Goal: Navigation & Orientation: Find specific page/section

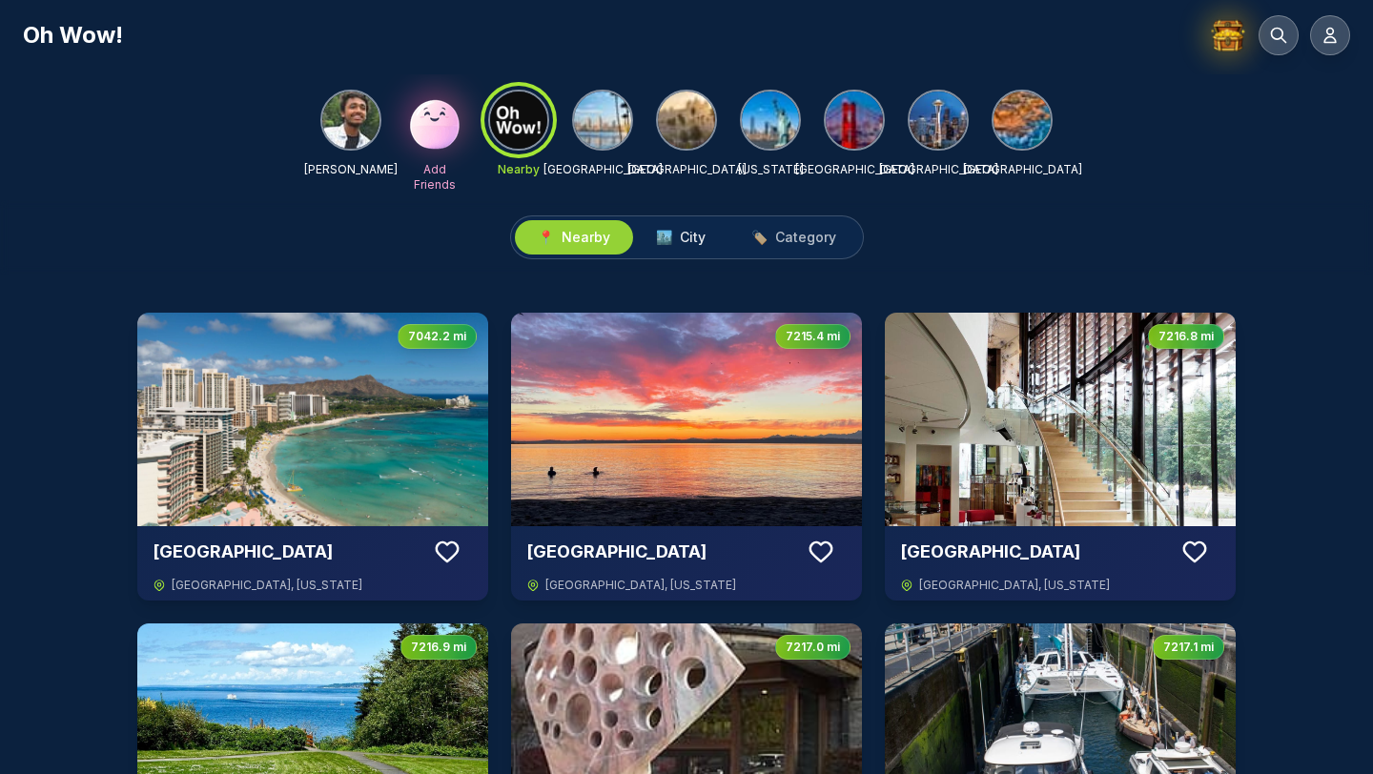
click at [669, 240] on span "🏙️" at bounding box center [664, 237] width 16 height 19
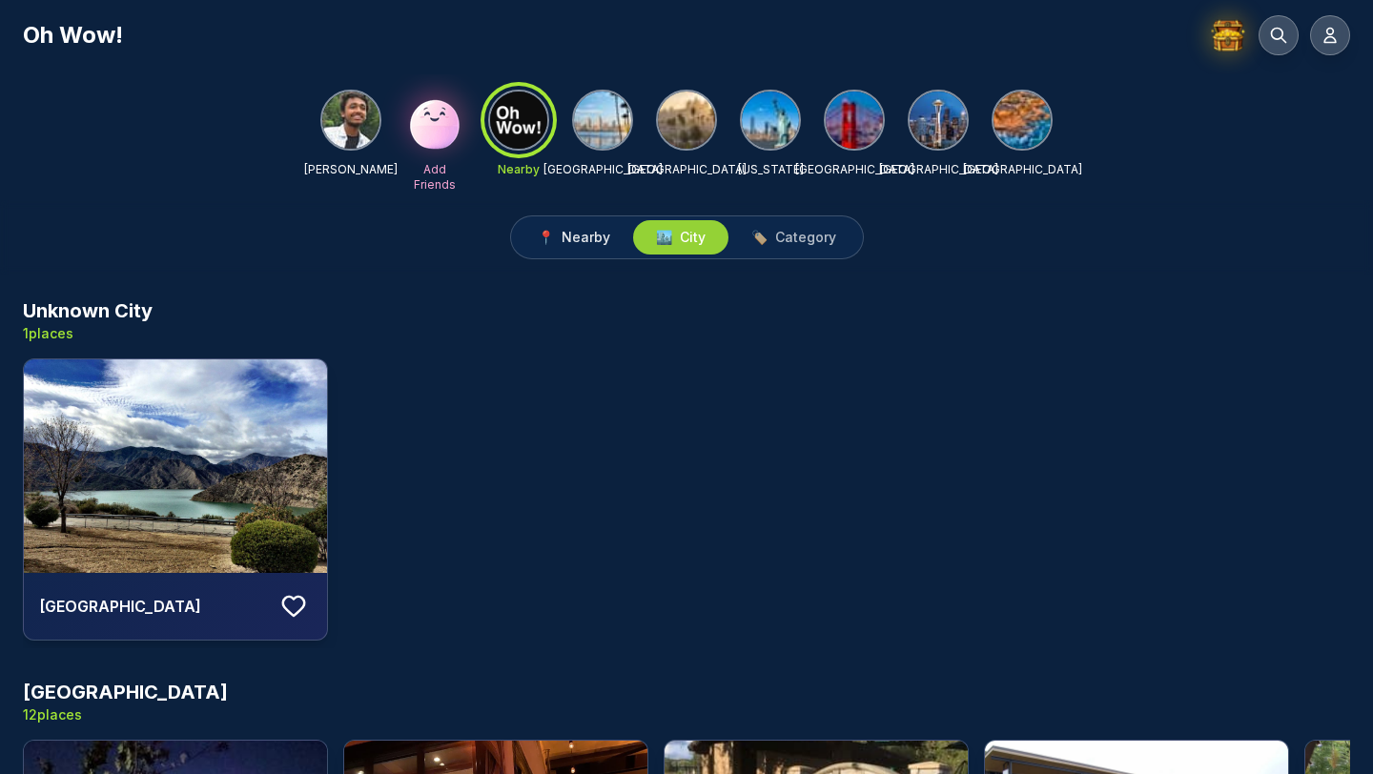
click at [588, 238] on span "Nearby" at bounding box center [585, 237] width 49 height 19
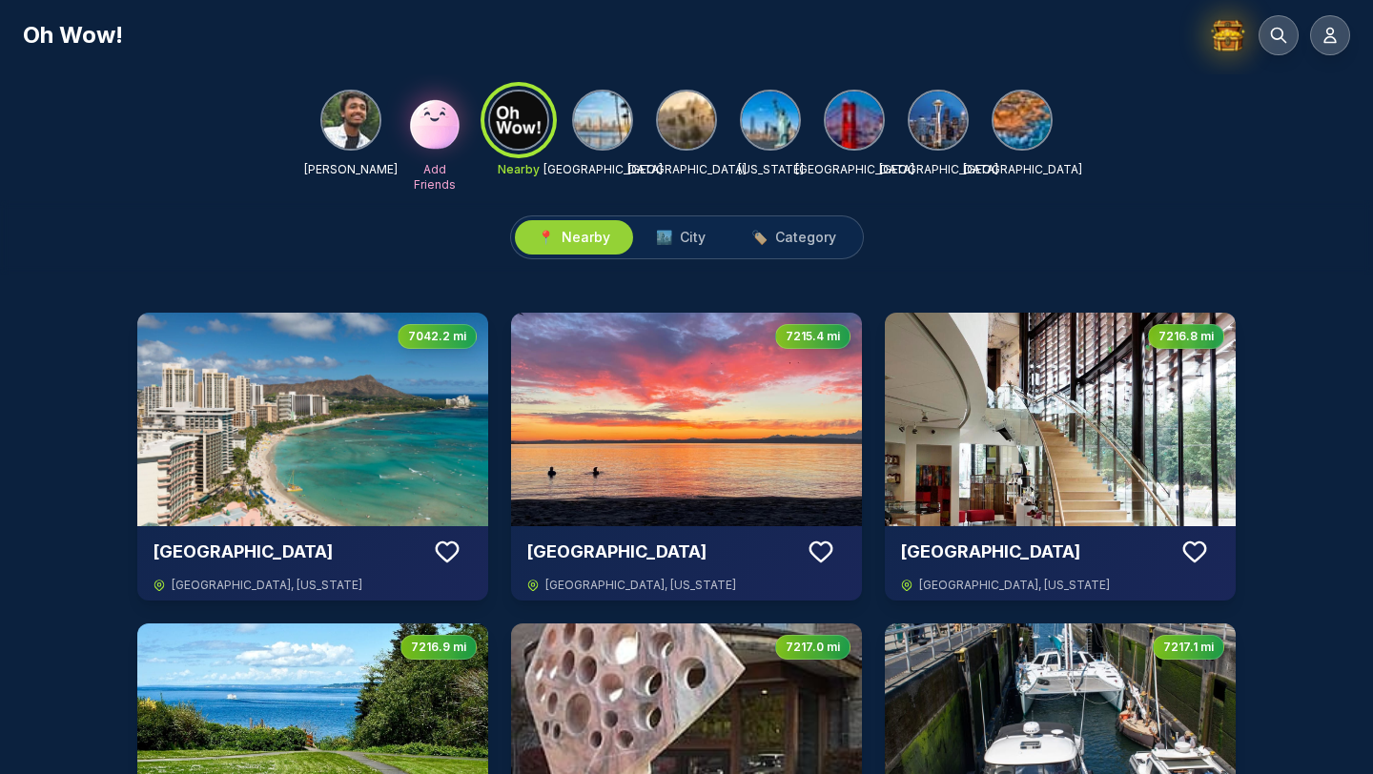
click at [594, 115] on img at bounding box center [602, 120] width 57 height 57
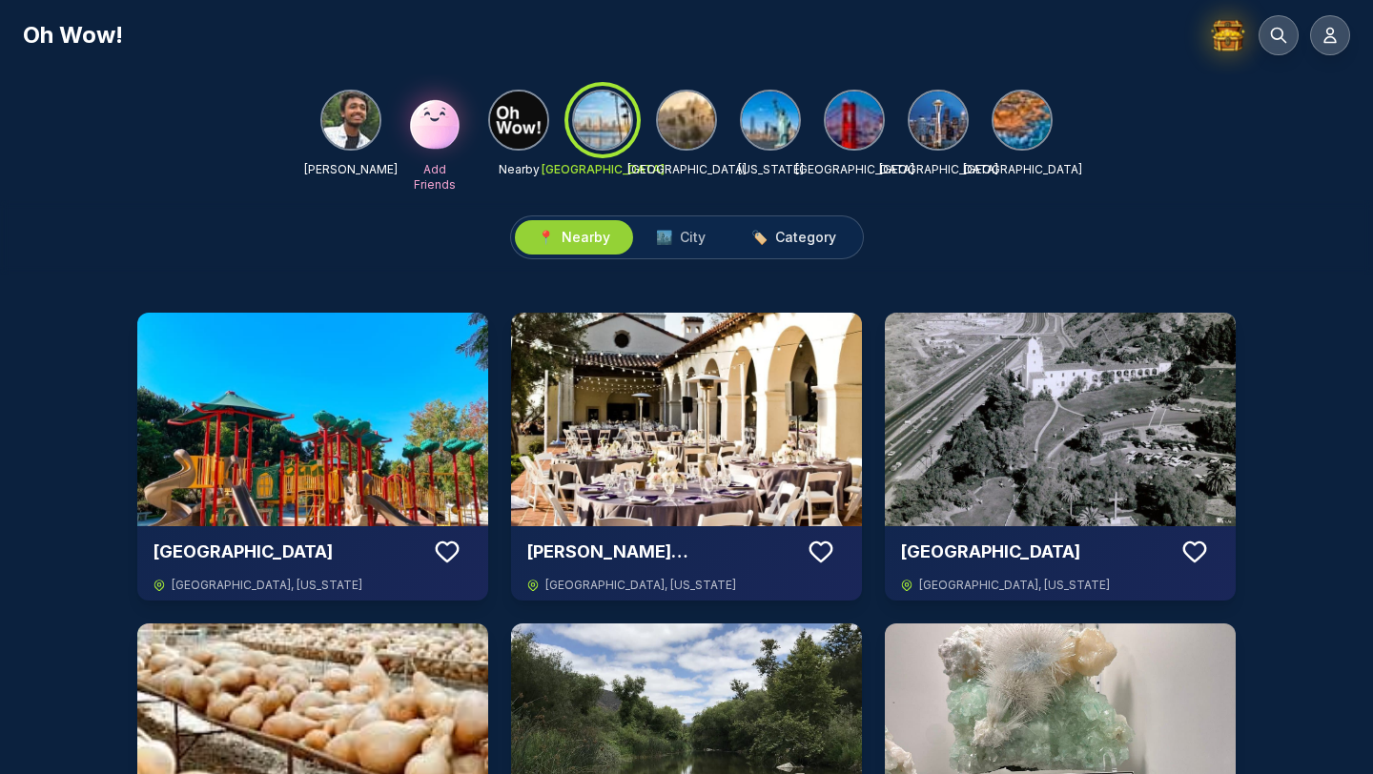
click at [767, 229] on span "🏷️ Category" at bounding box center [793, 237] width 85 height 19
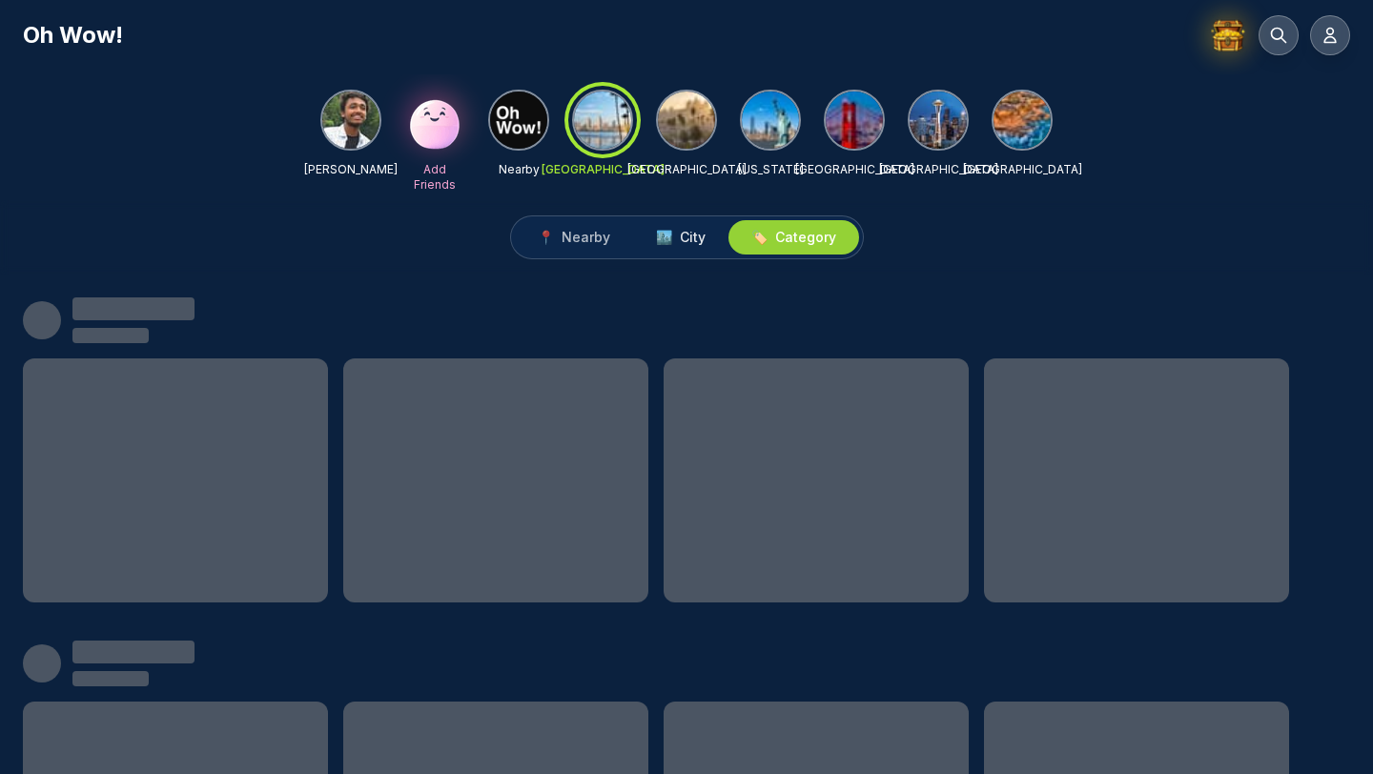
click at [682, 223] on button "🏙️ City" at bounding box center [680, 237] width 95 height 34
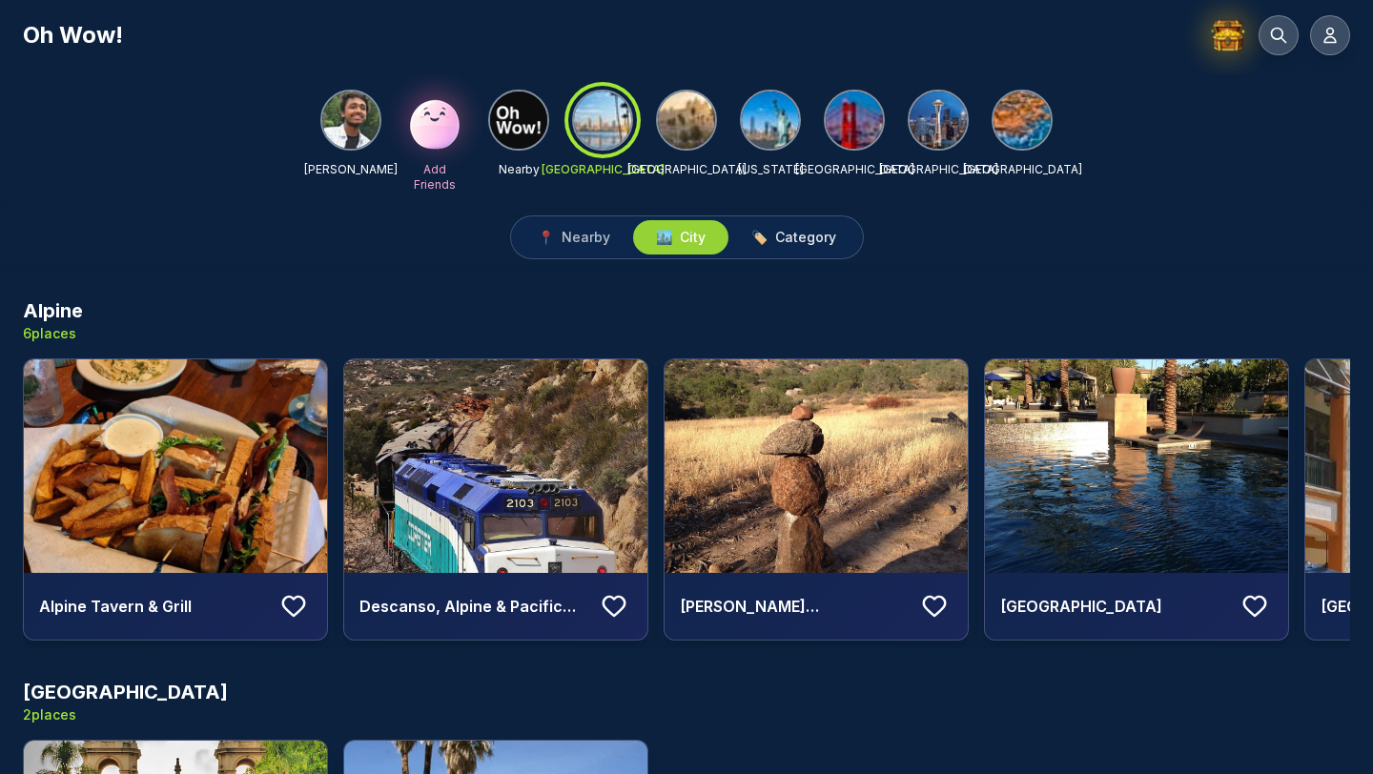
click at [777, 239] on span "Category" at bounding box center [805, 237] width 61 height 19
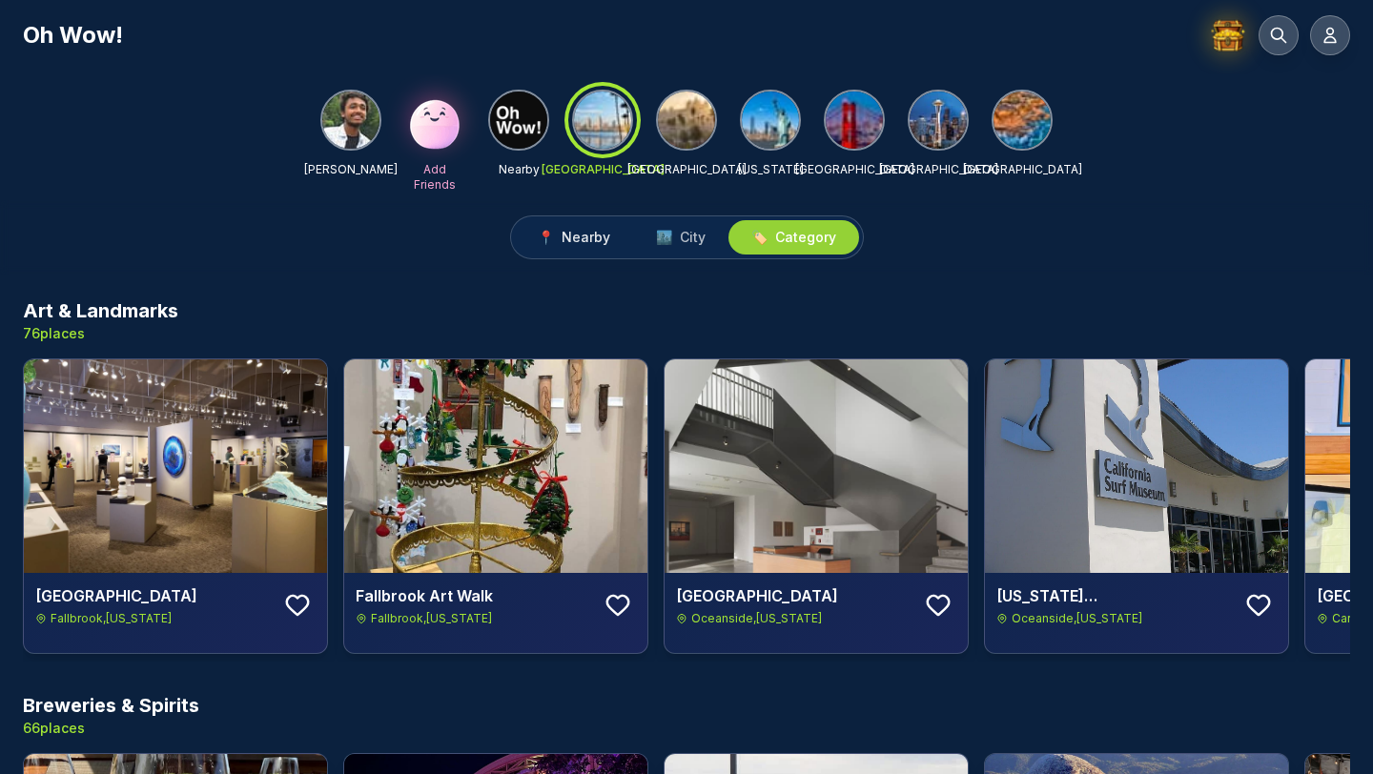
click at [583, 251] on button "📍 Nearby" at bounding box center [574, 237] width 118 height 34
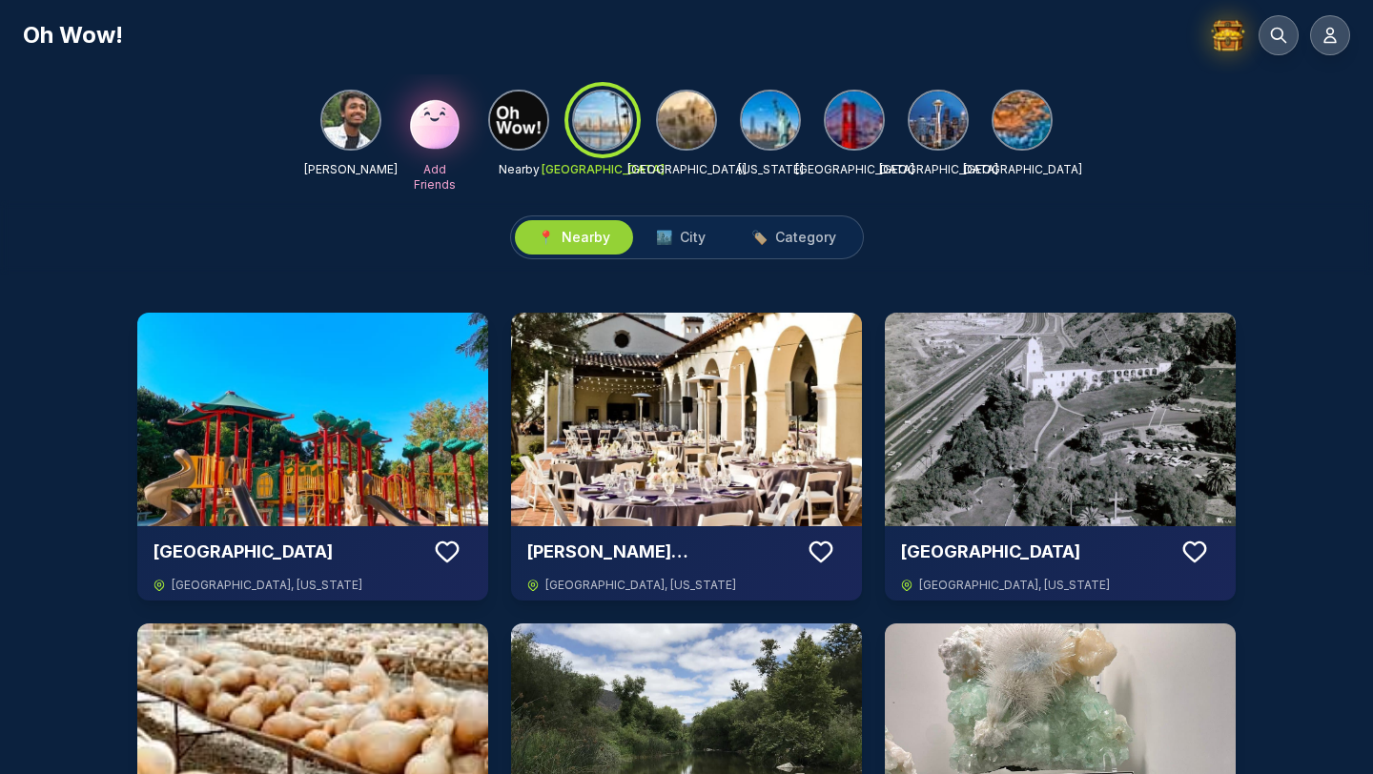
click at [469, 40] on div "Oh Wow!" at bounding box center [686, 35] width 1327 height 40
click at [492, 110] on img at bounding box center [518, 120] width 57 height 57
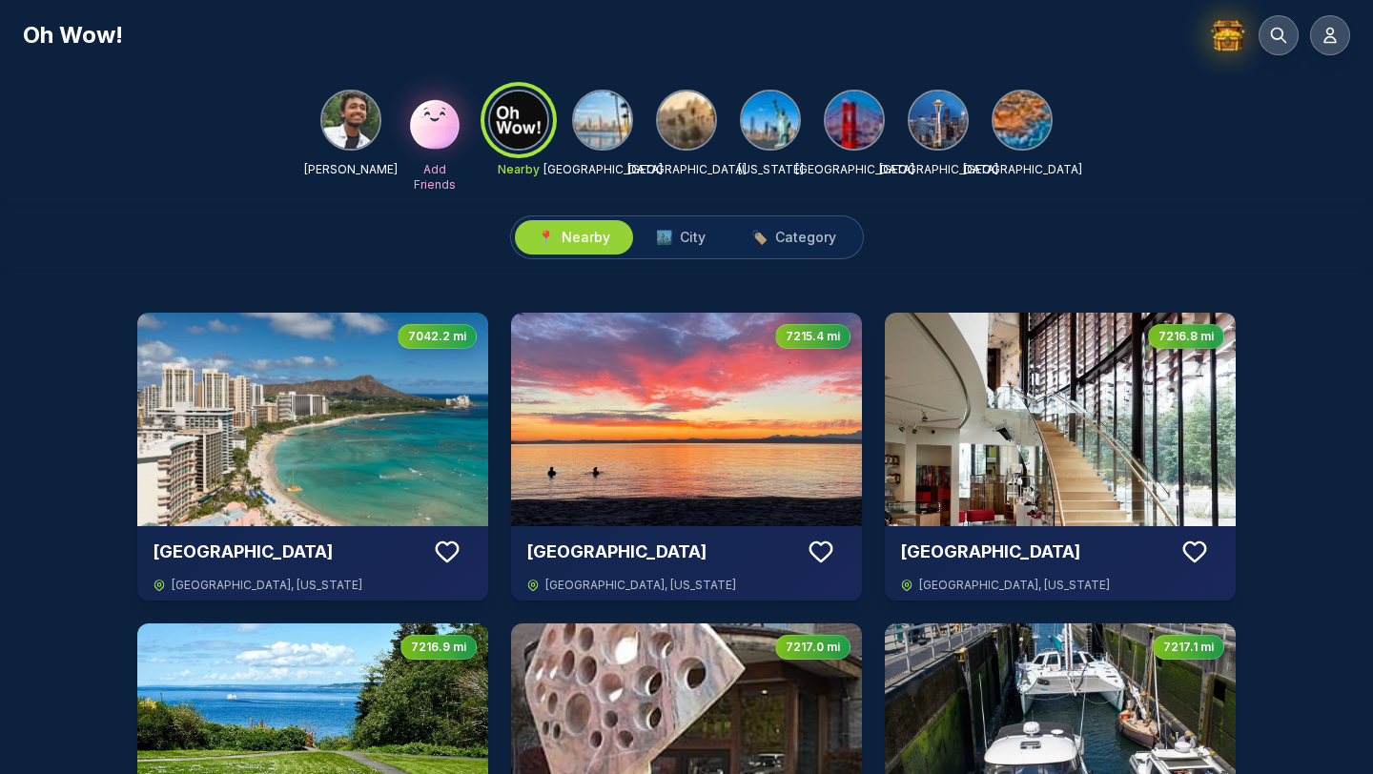
click at [426, 123] on img at bounding box center [434, 120] width 61 height 61
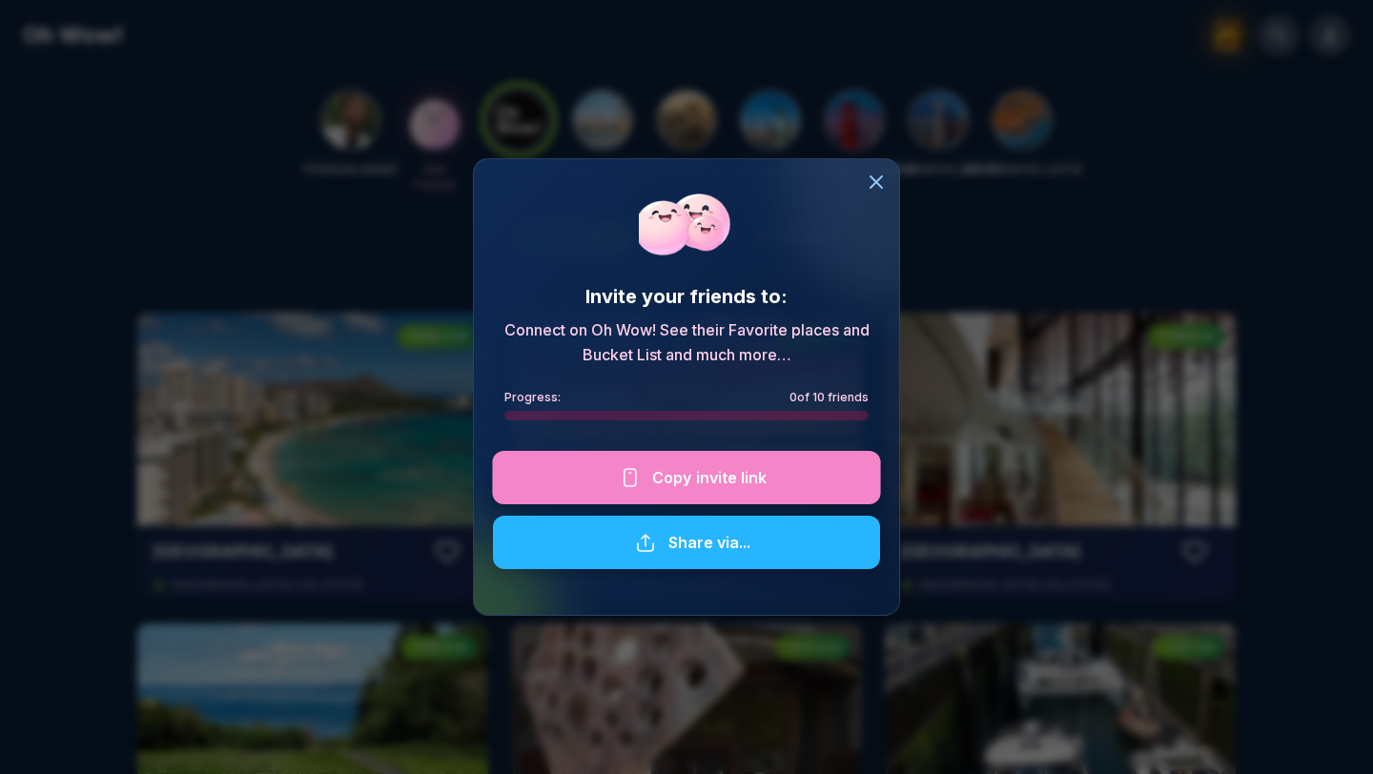
click at [605, 546] on div at bounding box center [686, 542] width 387 height 53
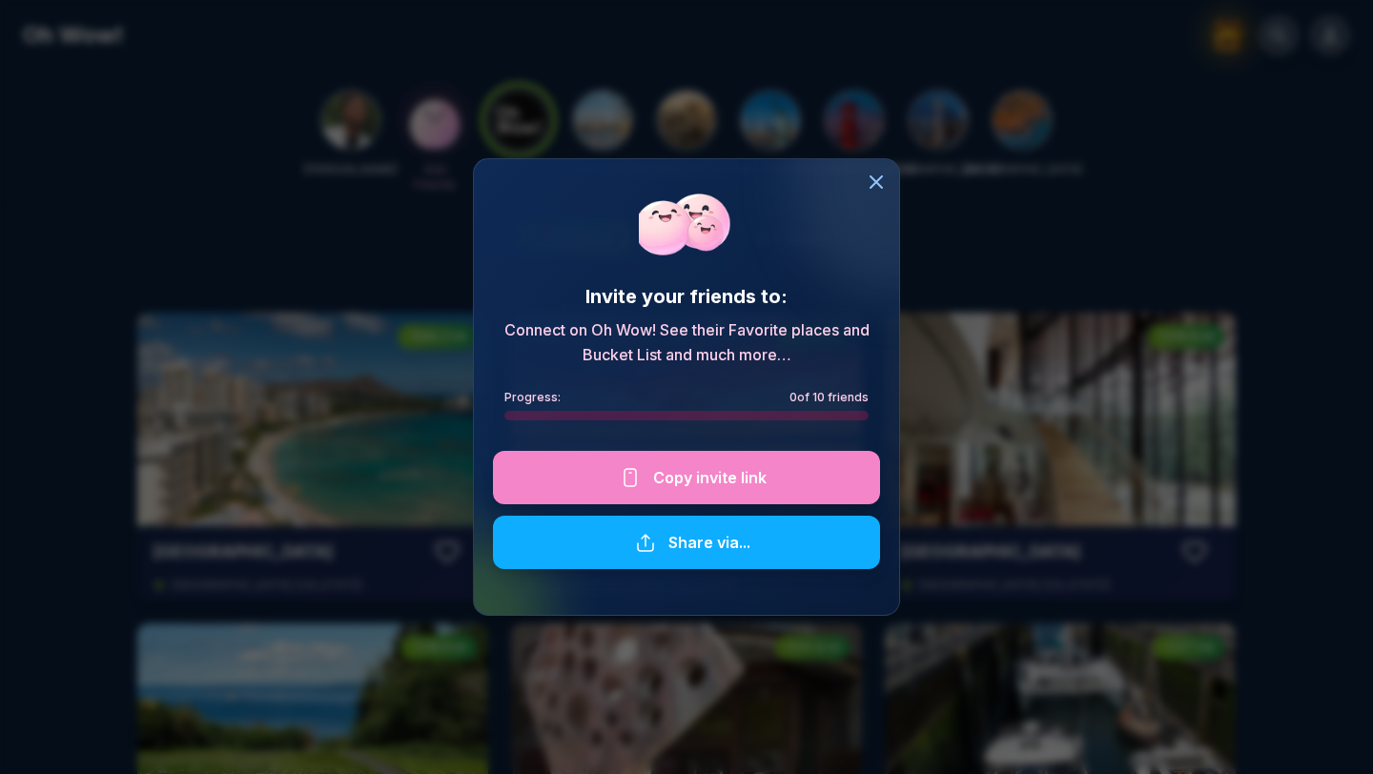
click at [782, 245] on div "Invite your friends to: Connect on Oh Wow! See their Favorite places and Bucket…" at bounding box center [686, 373] width 387 height 391
click at [879, 173] on icon at bounding box center [875, 182] width 23 height 23
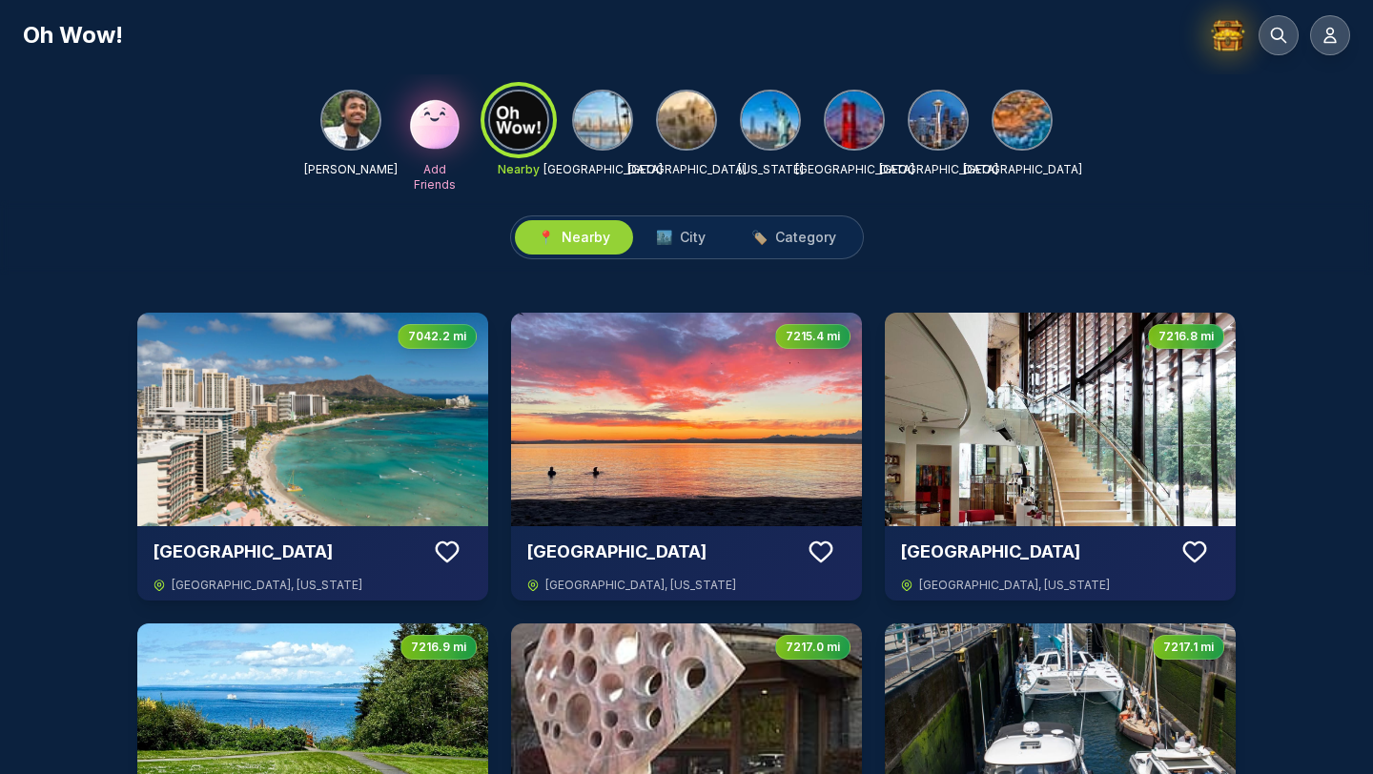
click at [434, 109] on img at bounding box center [434, 120] width 61 height 61
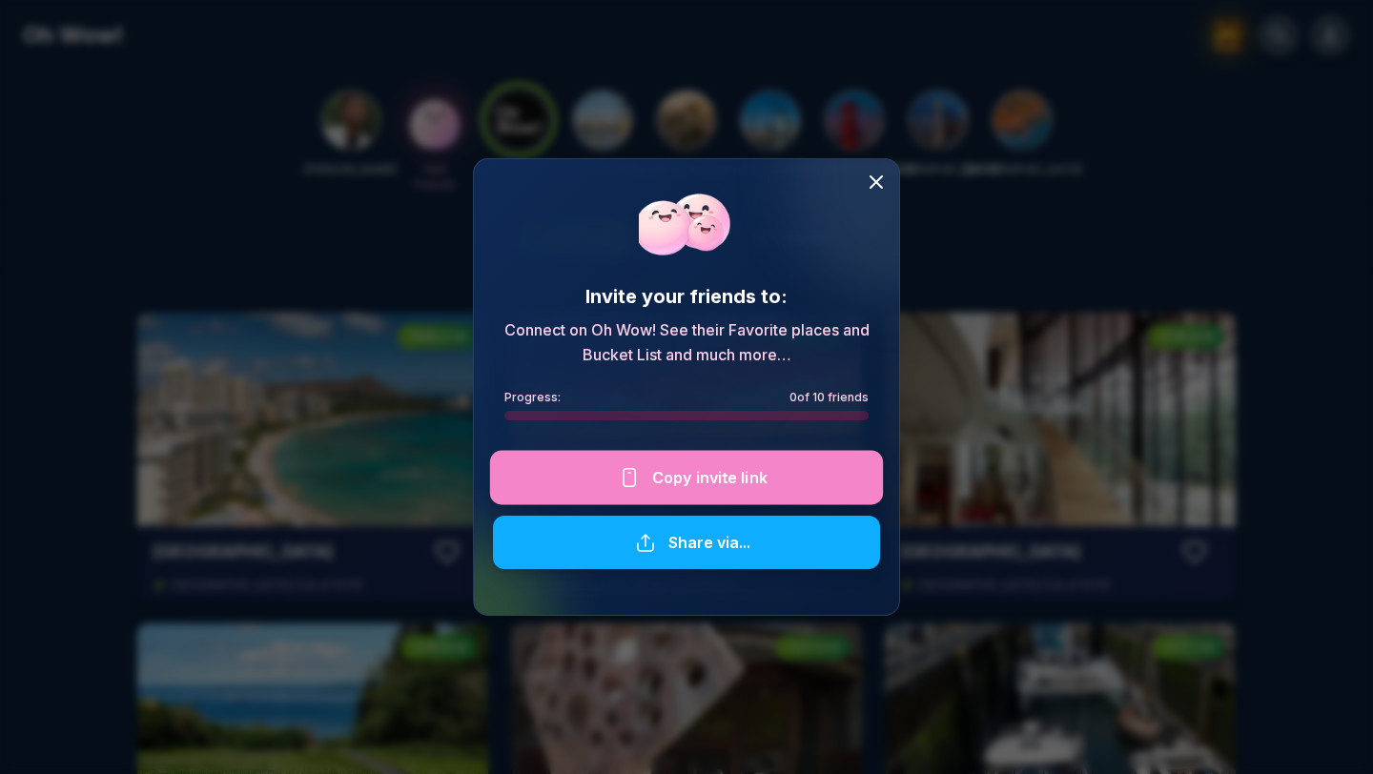
click at [886, 174] on icon at bounding box center [875, 182] width 23 height 23
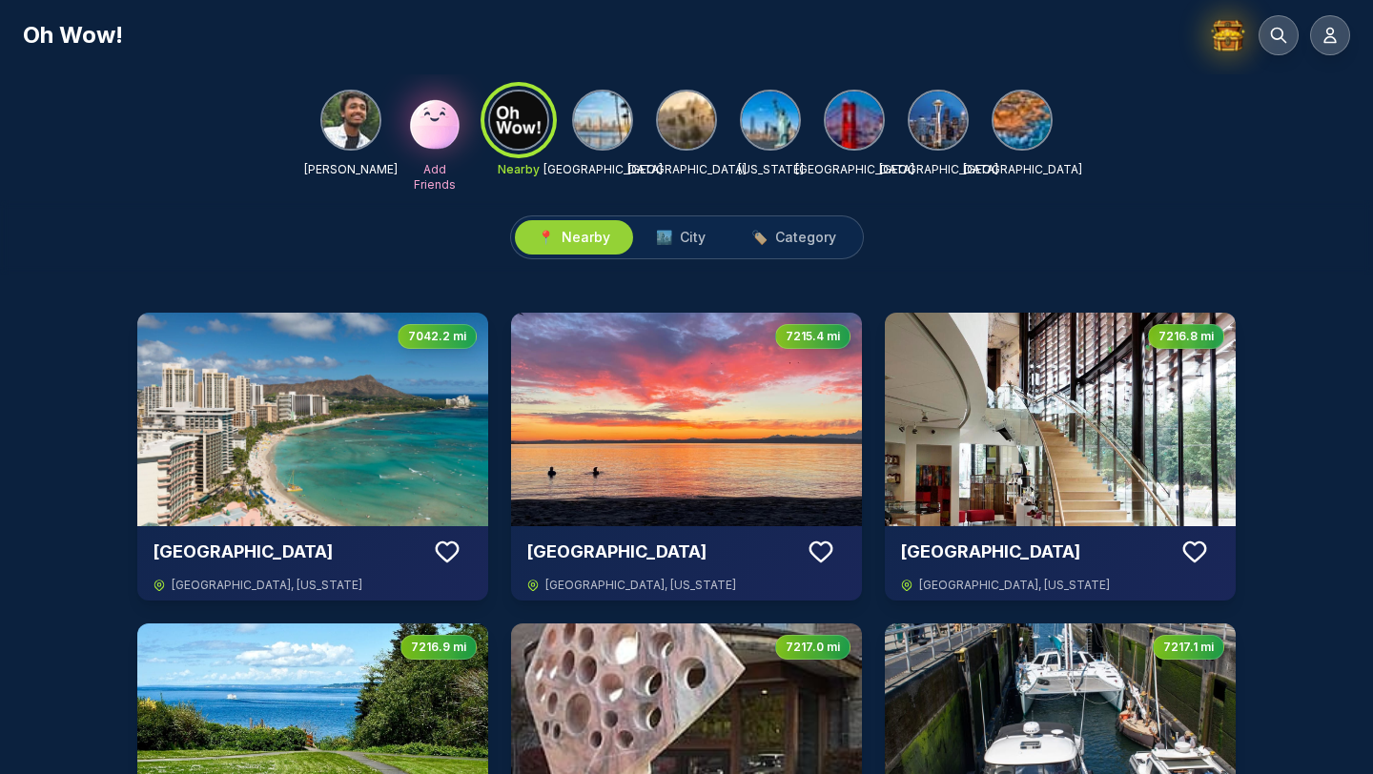
click at [373, 128] on img at bounding box center [350, 120] width 57 height 57
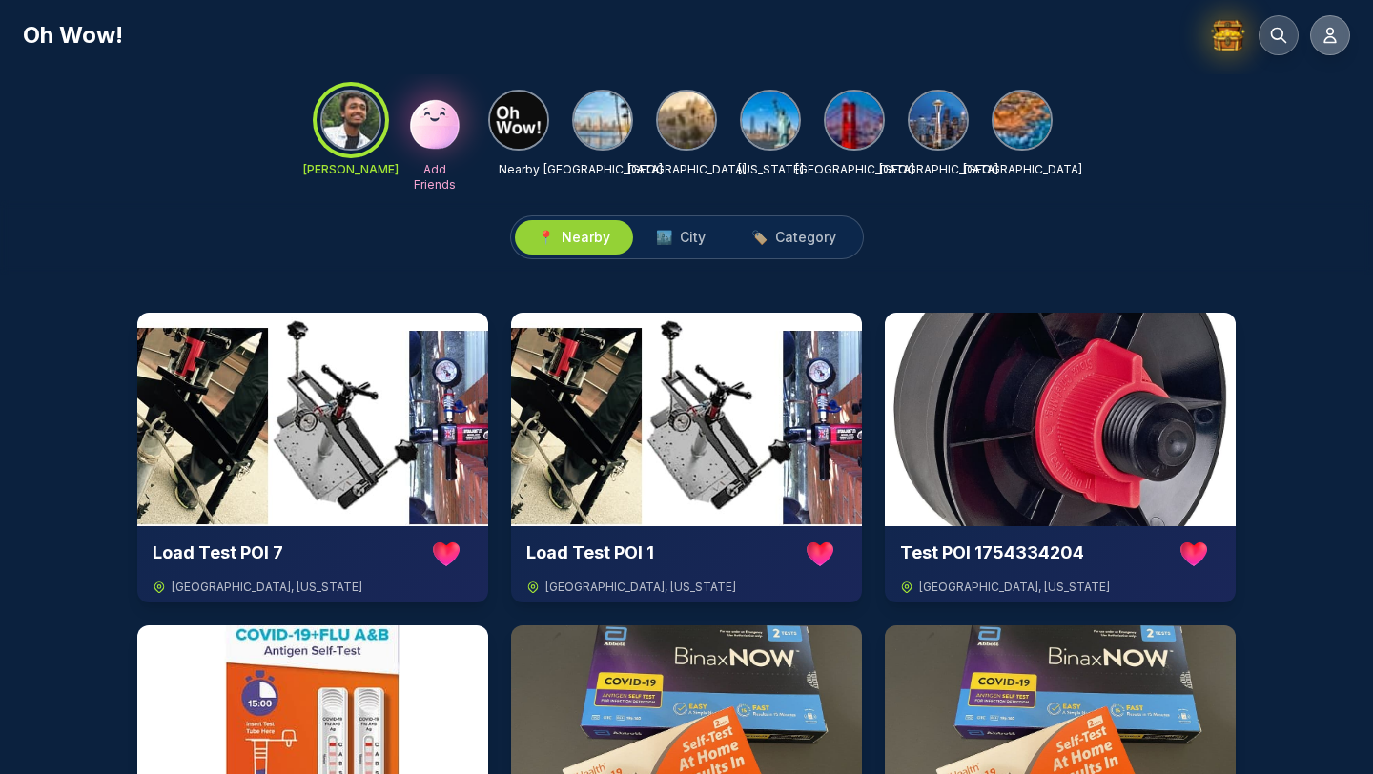
click at [1327, 40] on icon at bounding box center [1329, 35] width 19 height 19
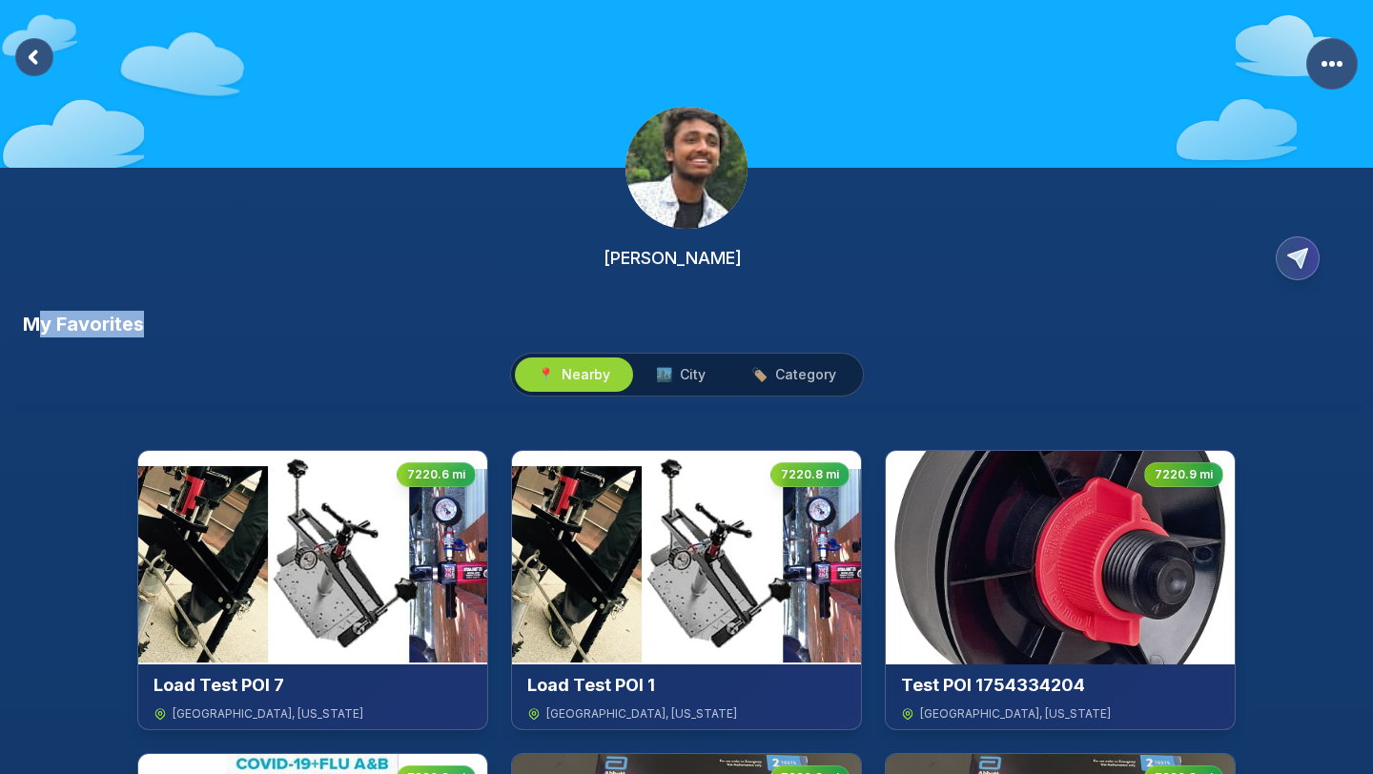
drag, startPoint x: 42, startPoint y: 336, endPoint x: 226, endPoint y: 336, distance: 184.0
click at [226, 336] on div "My Favorites" at bounding box center [686, 324] width 1327 height 27
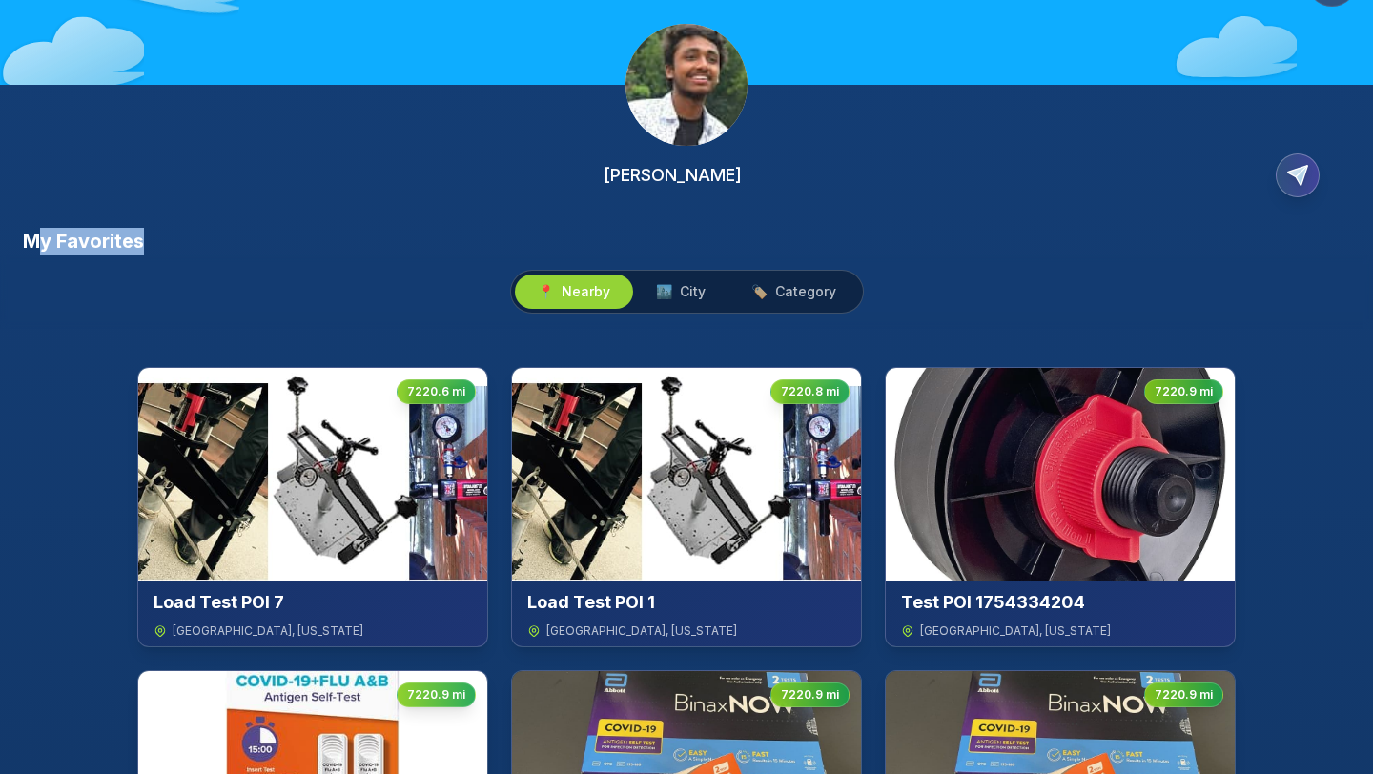
scroll to position [93, 0]
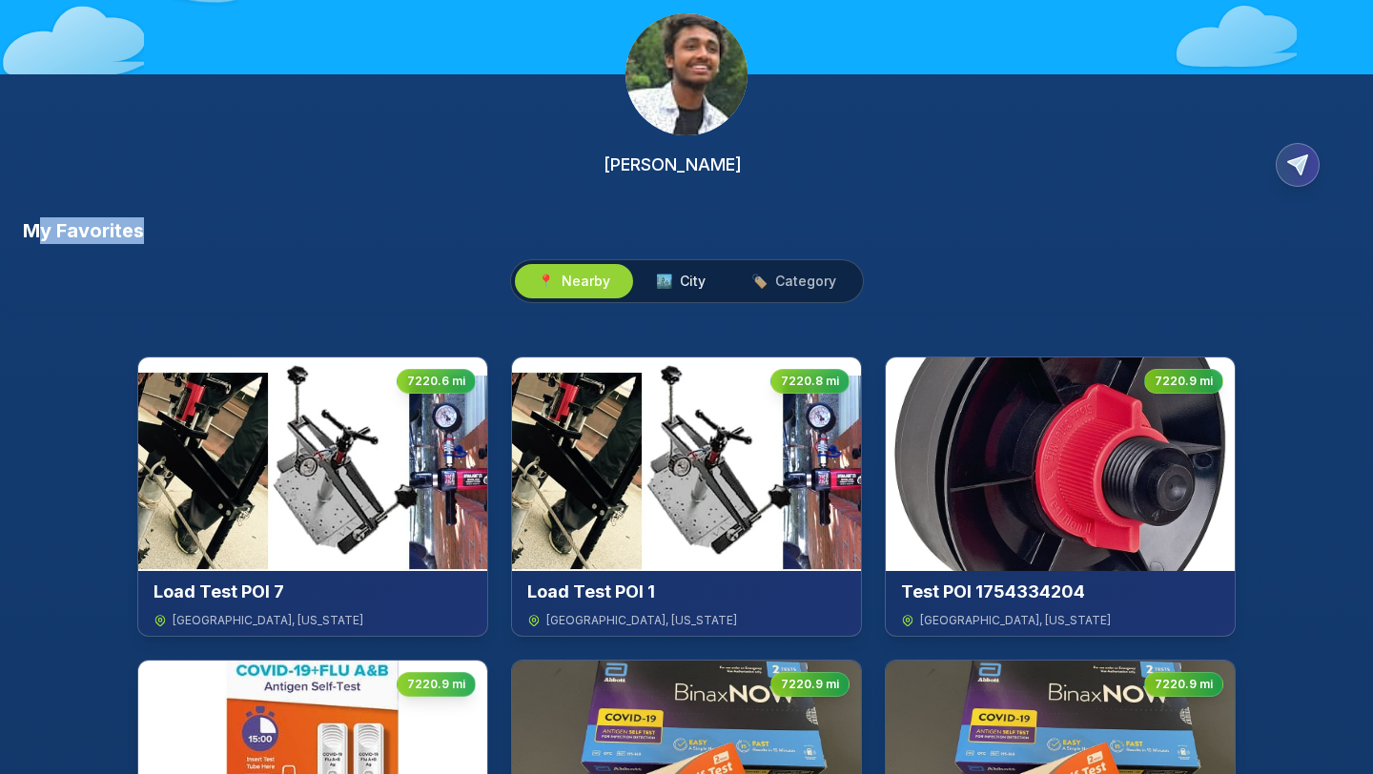
click at [701, 275] on span "City" at bounding box center [693, 281] width 26 height 19
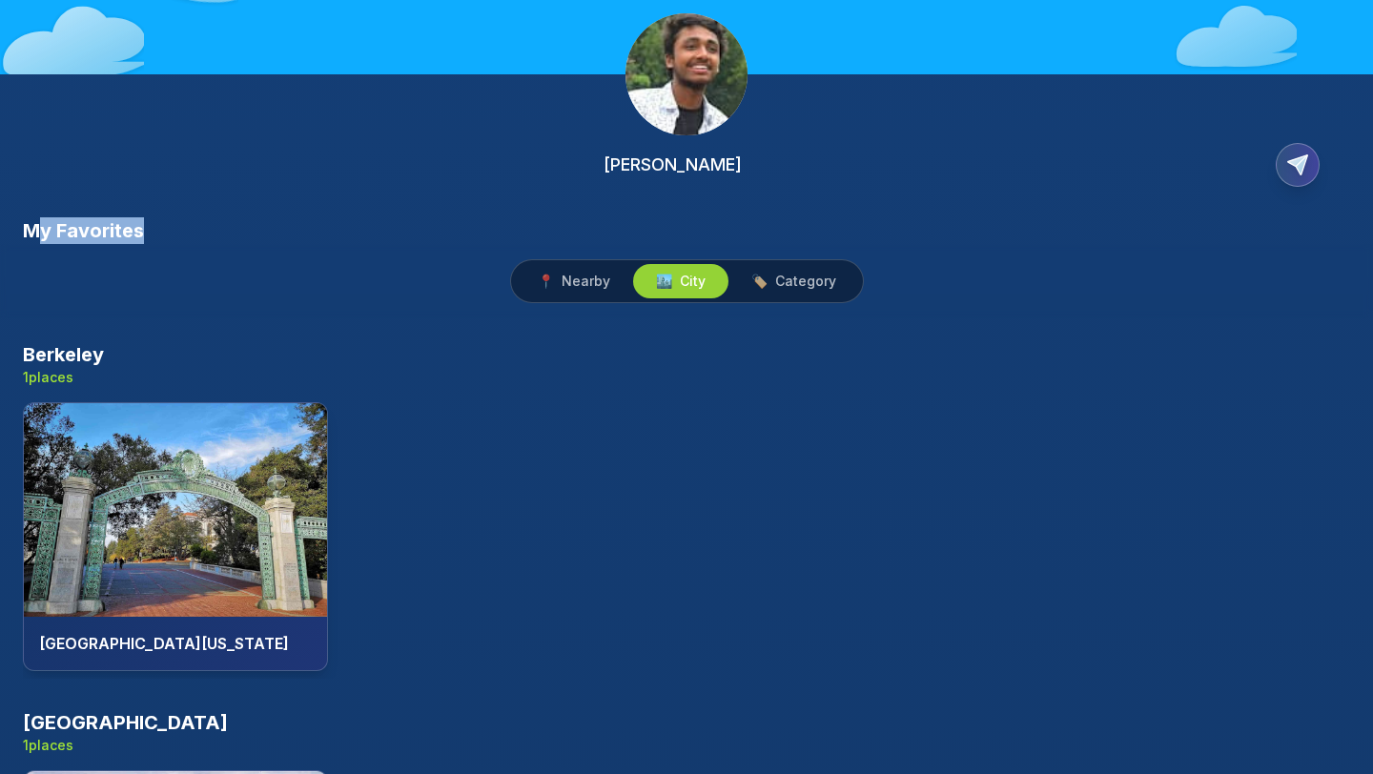
scroll to position [127, 0]
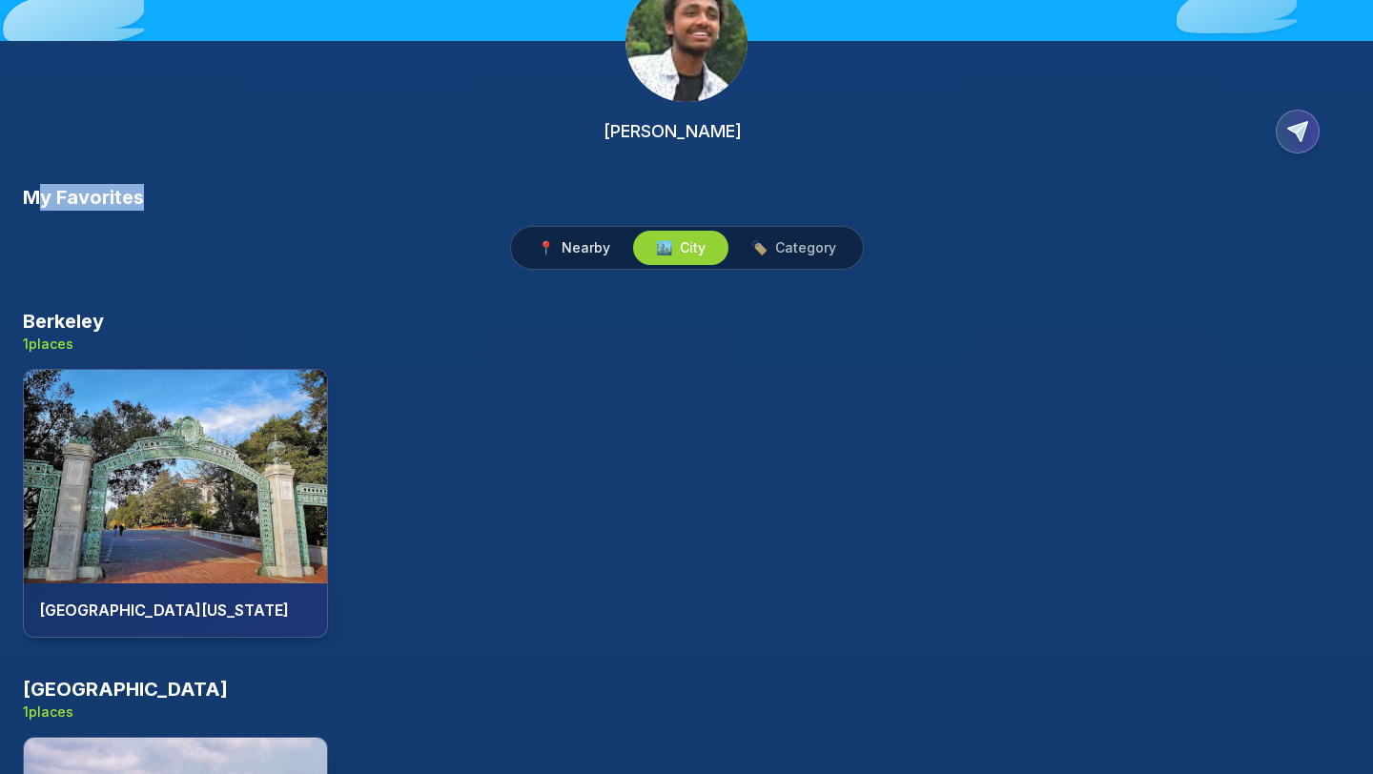
click at [582, 255] on span "Nearby" at bounding box center [585, 247] width 49 height 19
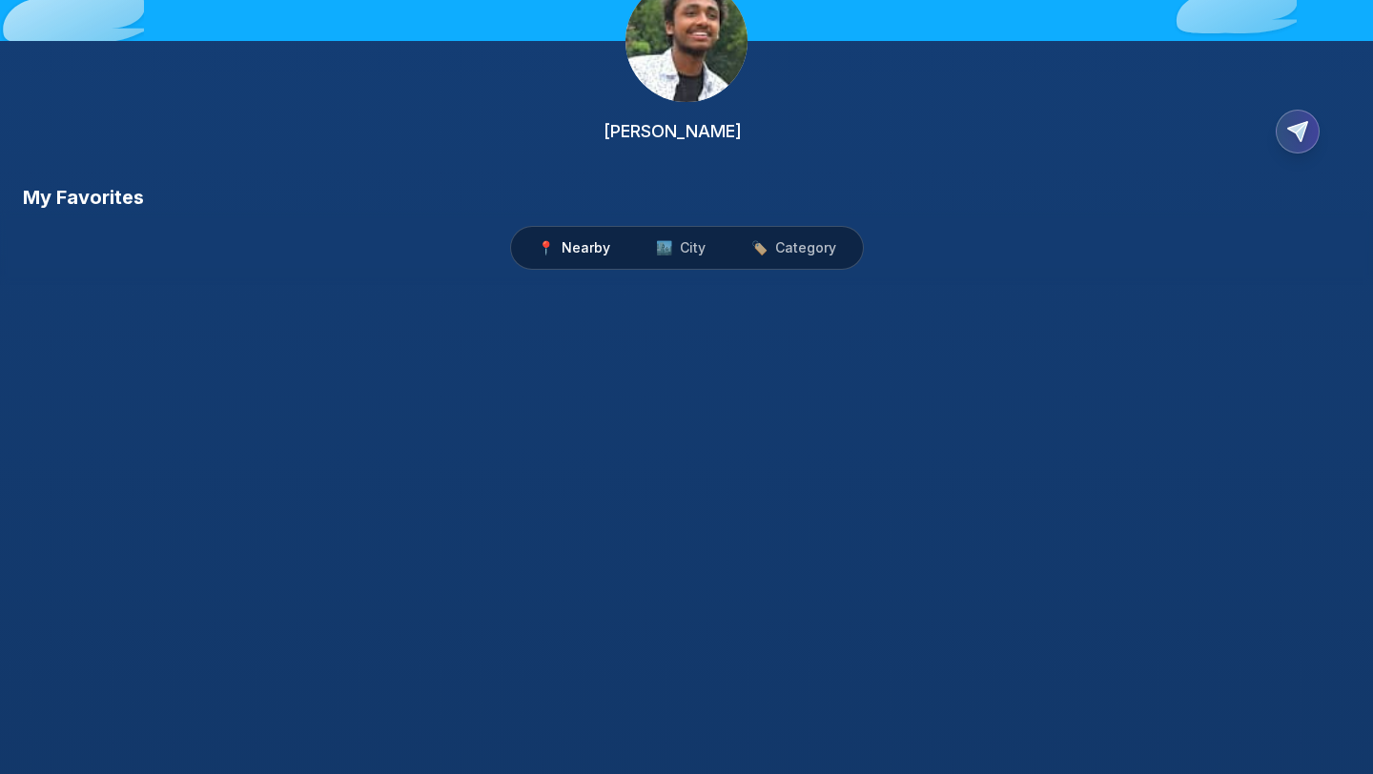
click at [328, 219] on div "📍 Nearby 🏙️ City 🏷️ Category" at bounding box center [686, 248] width 1373 height 74
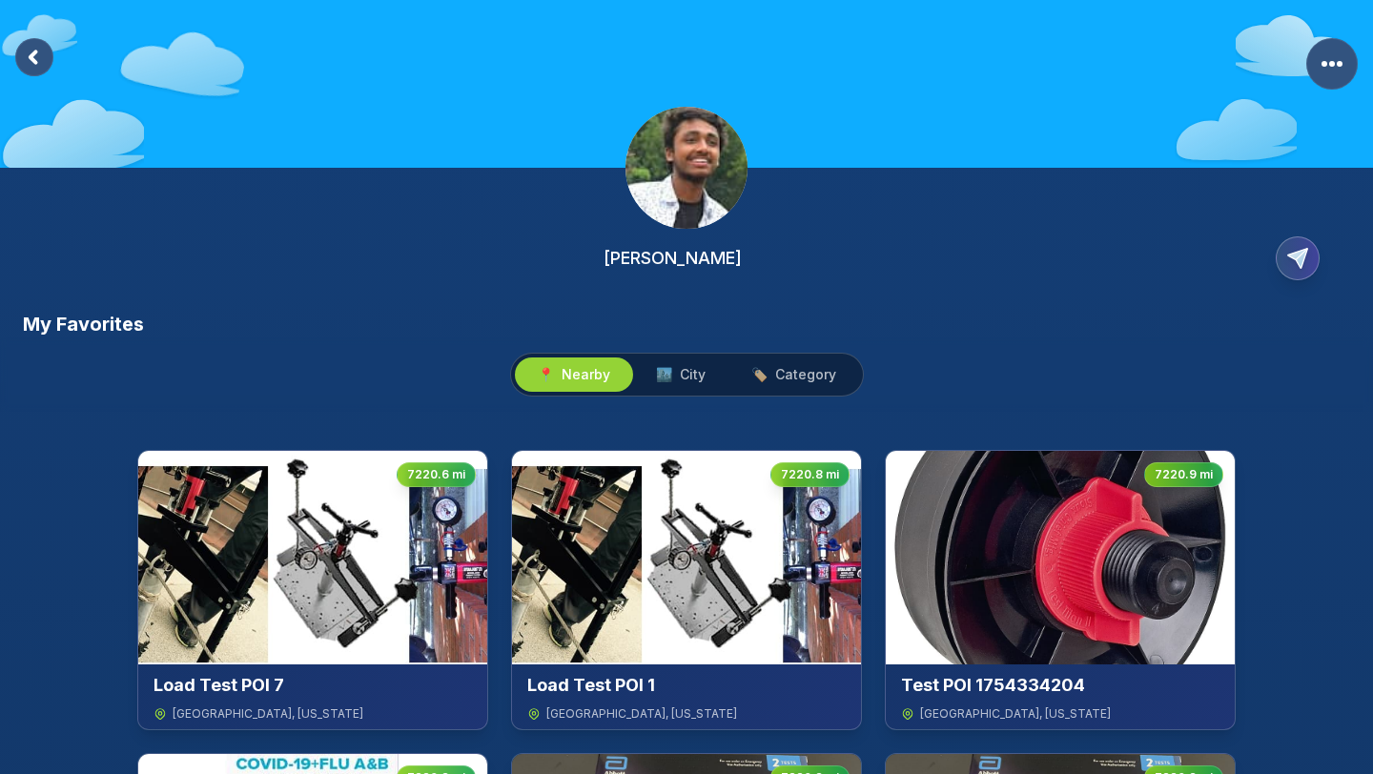
click at [719, 357] on div "📍 Nearby 🏙️ City 🏷️ Category" at bounding box center [686, 374] width 1373 height 74
click at [527, 313] on div "My Favorites" at bounding box center [686, 324] width 1327 height 27
click at [28, 52] on rect at bounding box center [34, 57] width 38 height 38
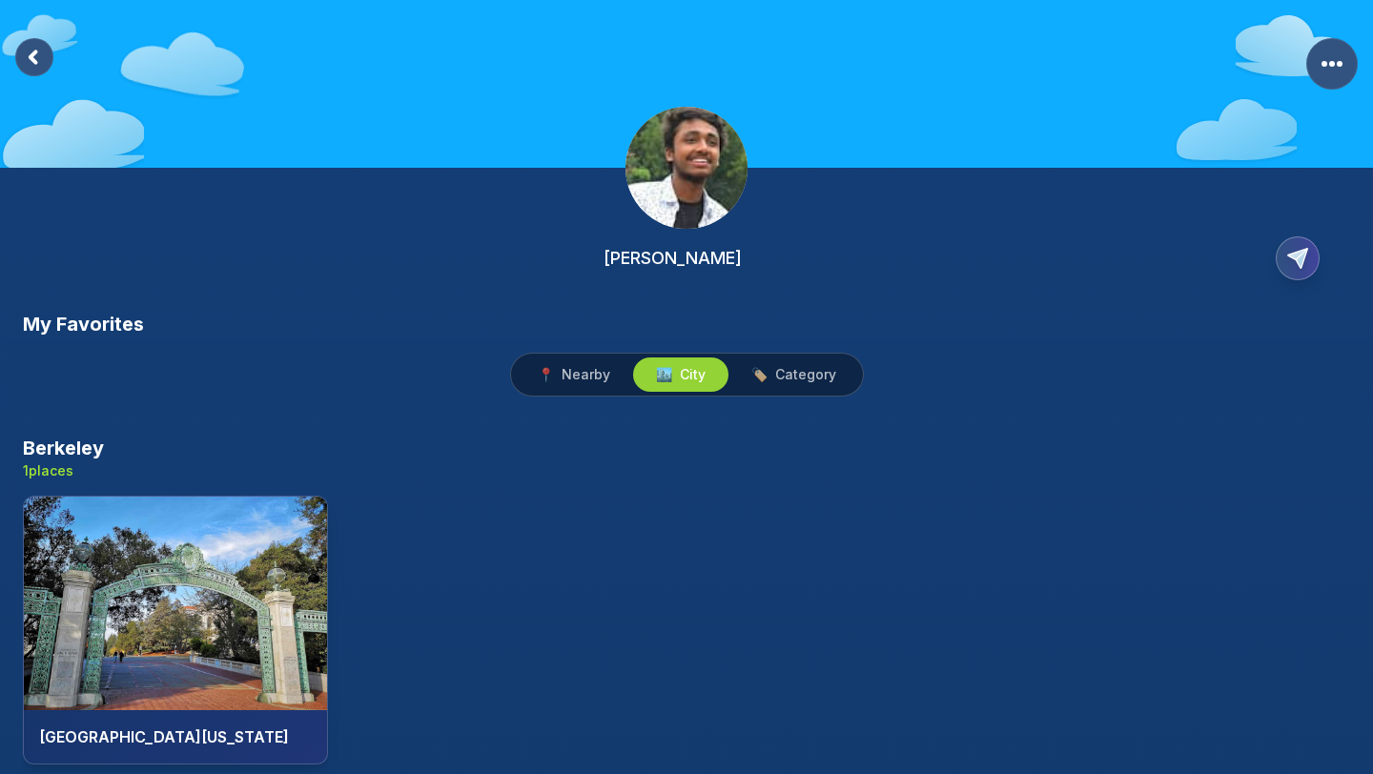
click at [31, 49] on rect at bounding box center [34, 57] width 38 height 38
click at [45, 66] on rect at bounding box center [34, 57] width 38 height 38
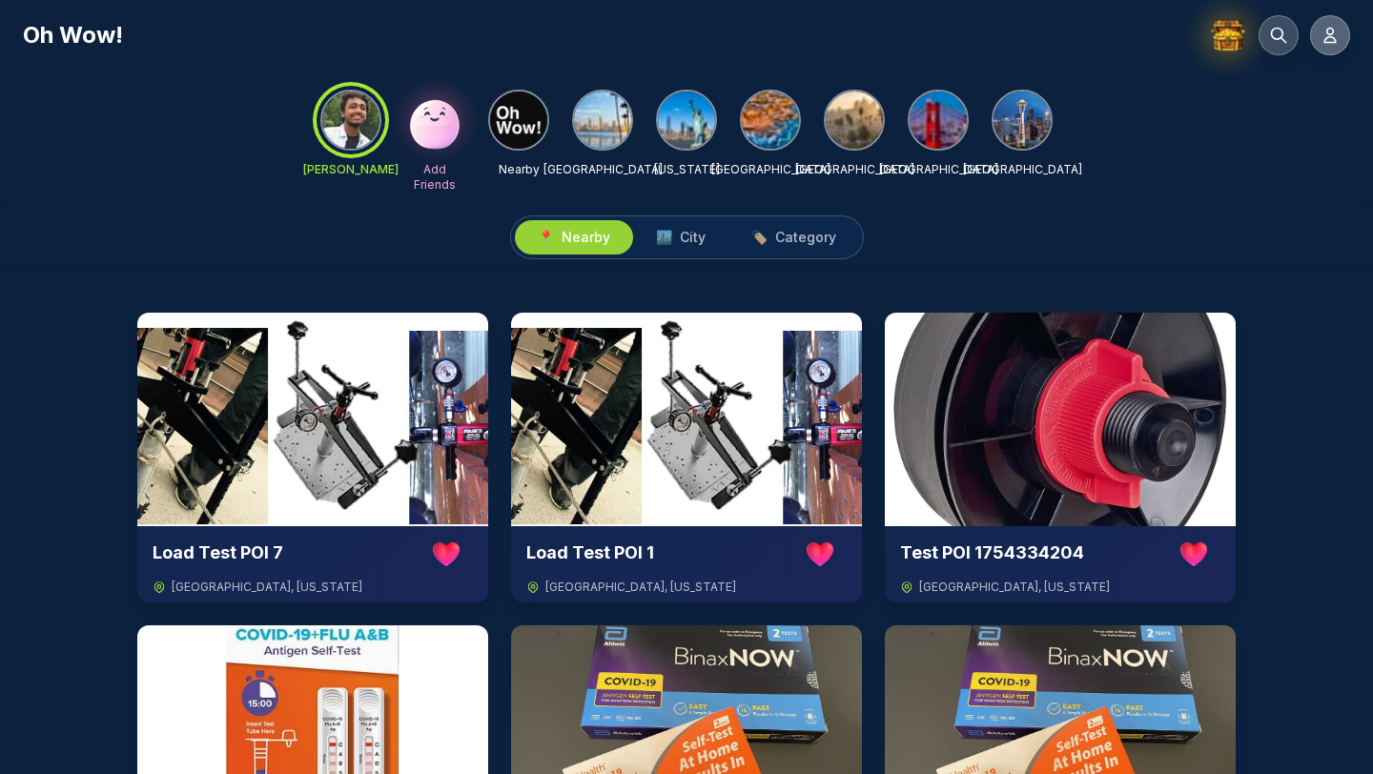
click at [719, 42] on button at bounding box center [1330, 35] width 40 height 40
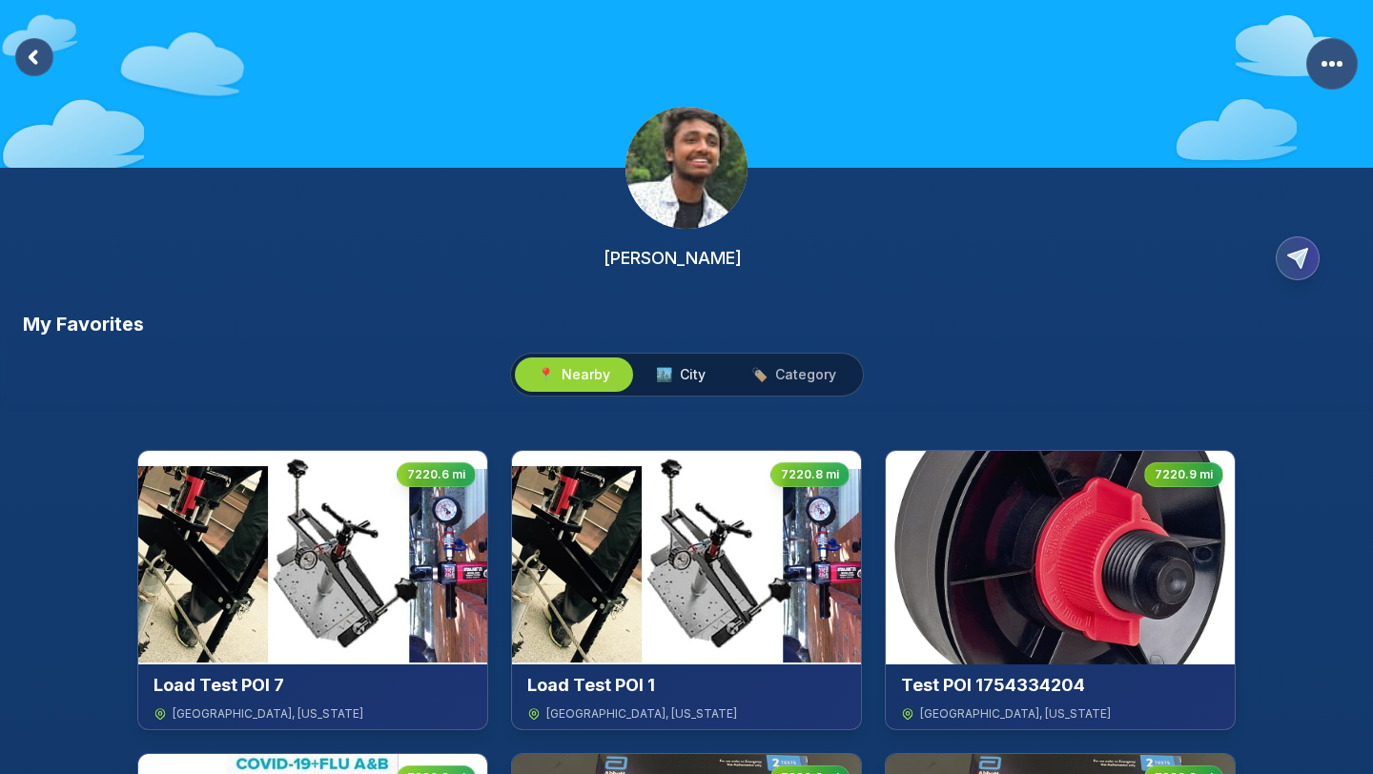
click at [694, 376] on span "City" at bounding box center [693, 374] width 26 height 19
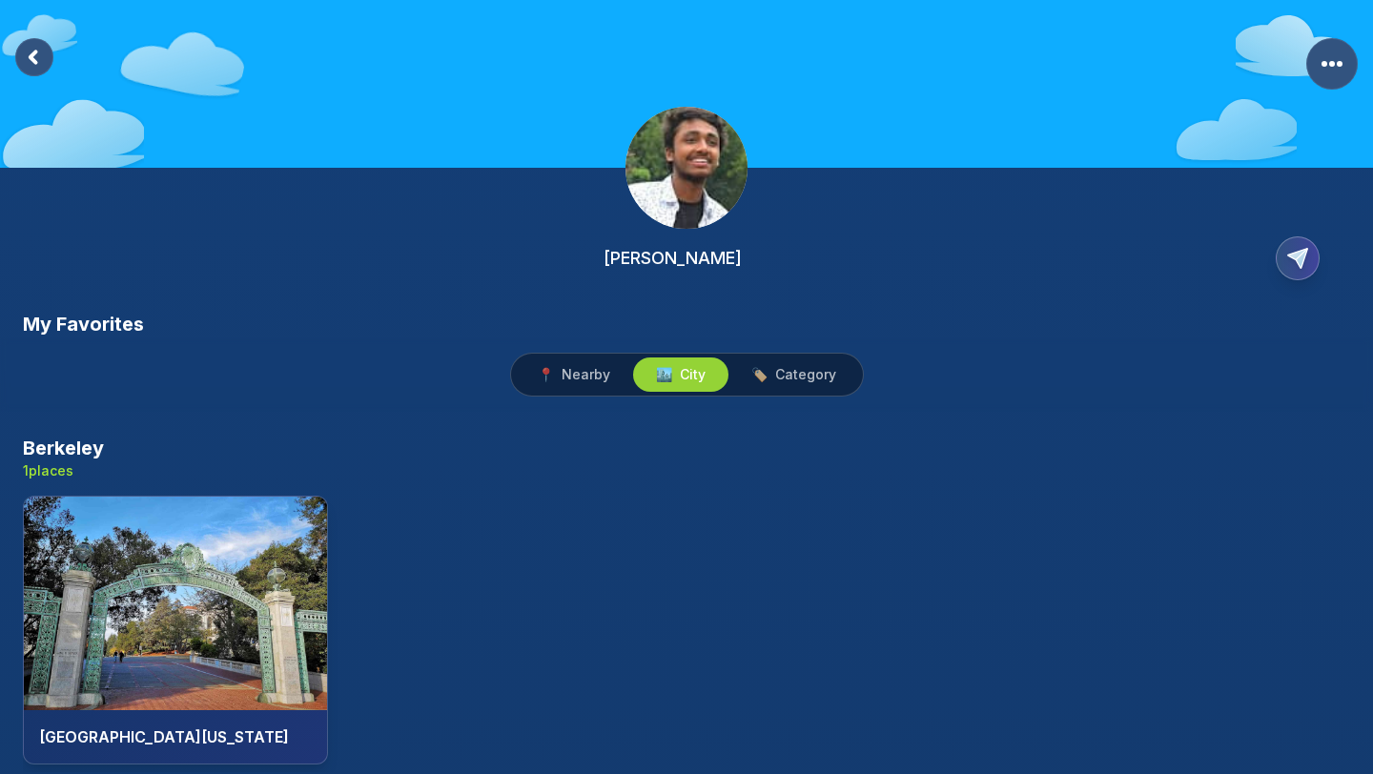
click at [35, 57] on rect at bounding box center [34, 57] width 38 height 38
click at [26, 57] on rect at bounding box center [34, 57] width 38 height 38
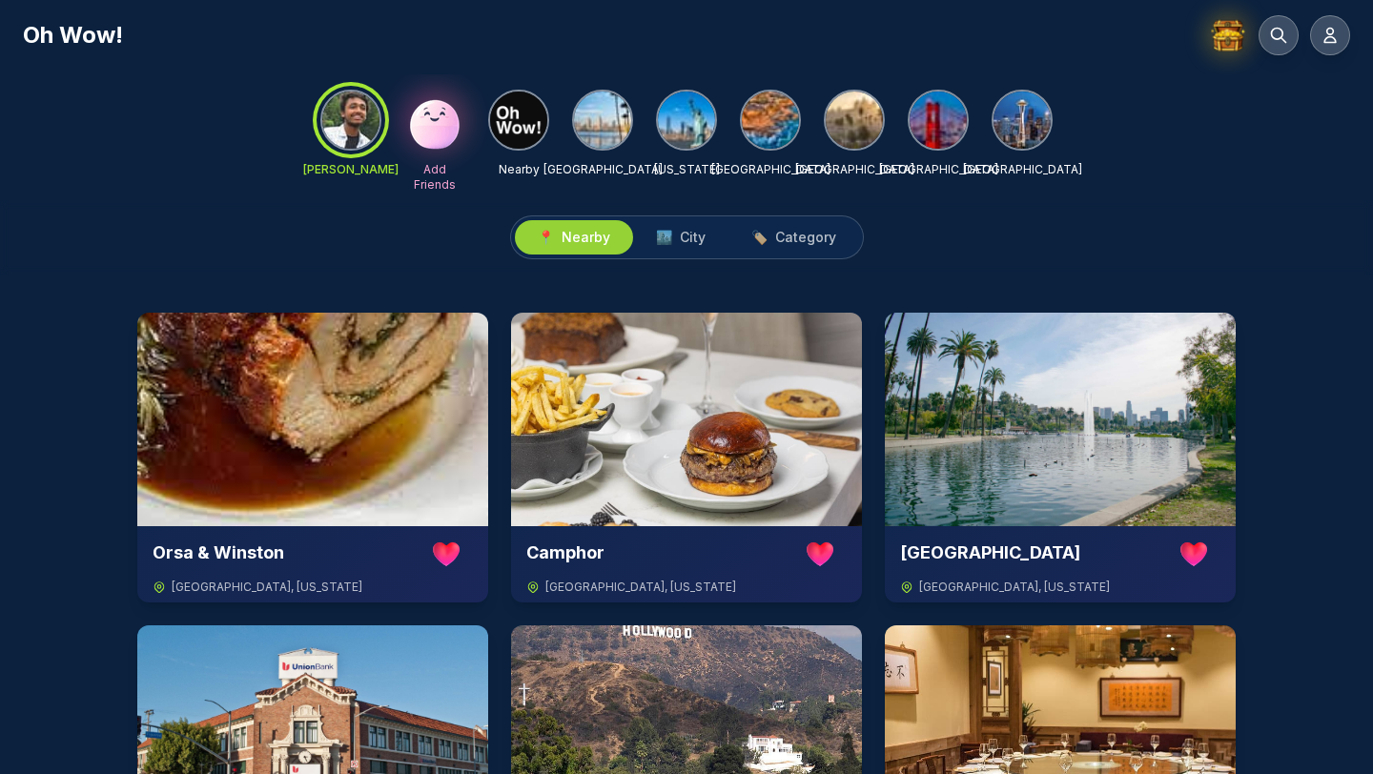
click at [526, 134] on img at bounding box center [518, 120] width 57 height 57
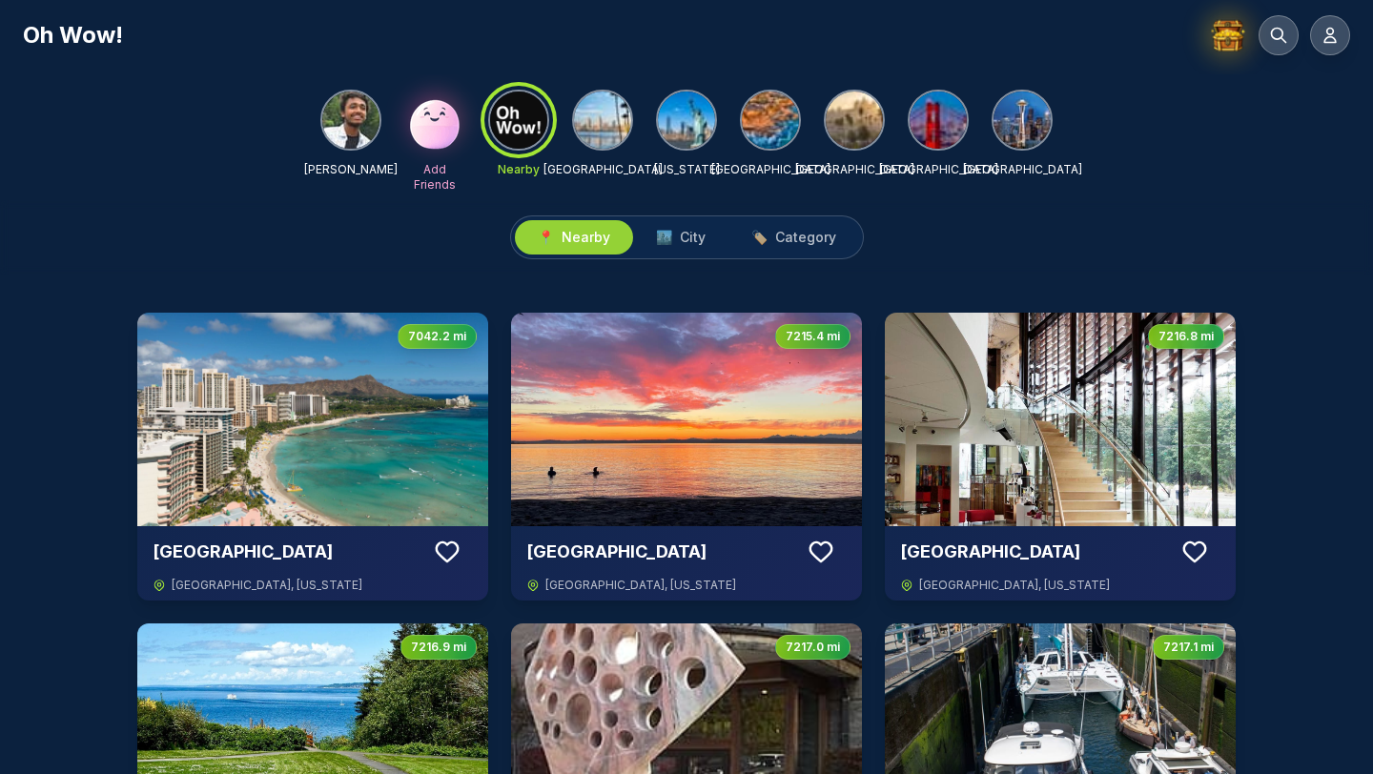
click at [326, 117] on img at bounding box center [350, 120] width 57 height 57
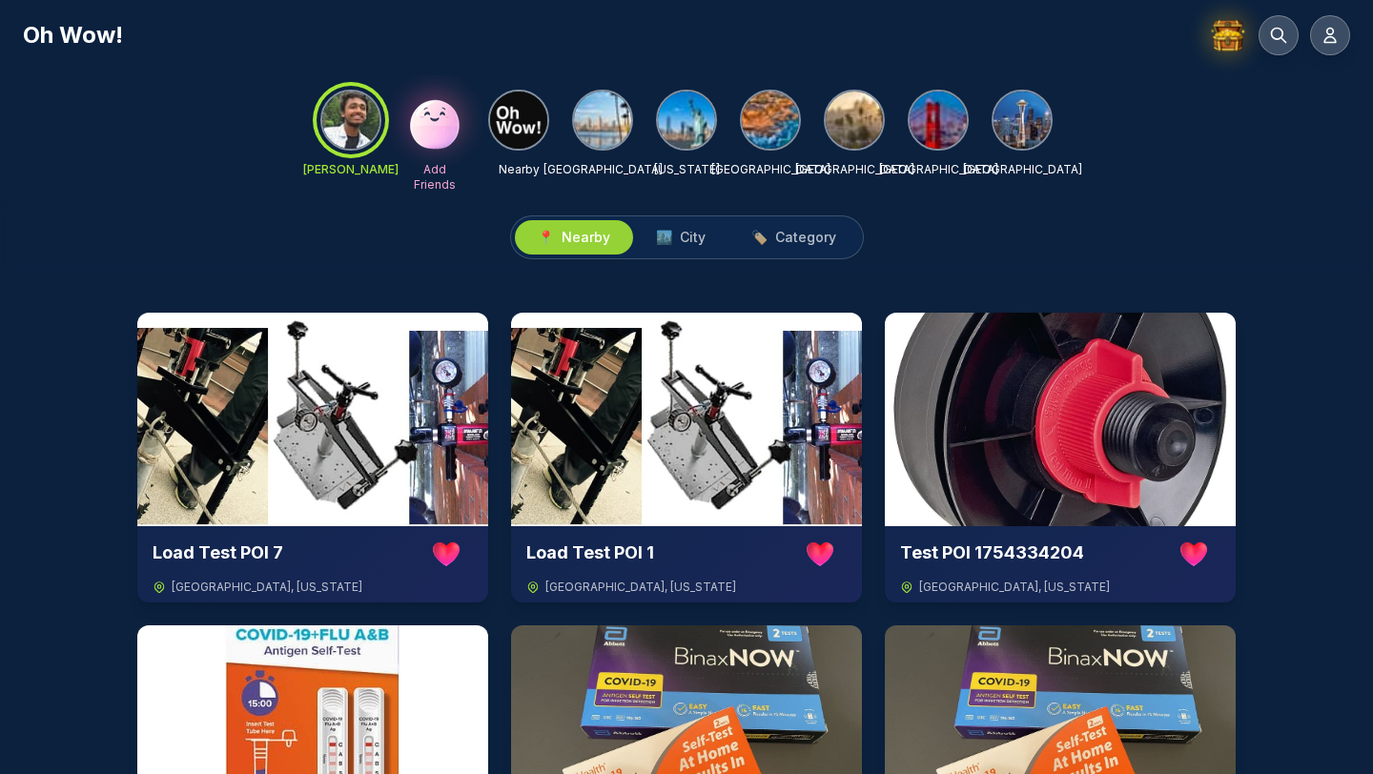
click at [368, 118] on div at bounding box center [350, 120] width 69 height 69
click at [662, 227] on button "🏙️ City" at bounding box center [680, 237] width 95 height 34
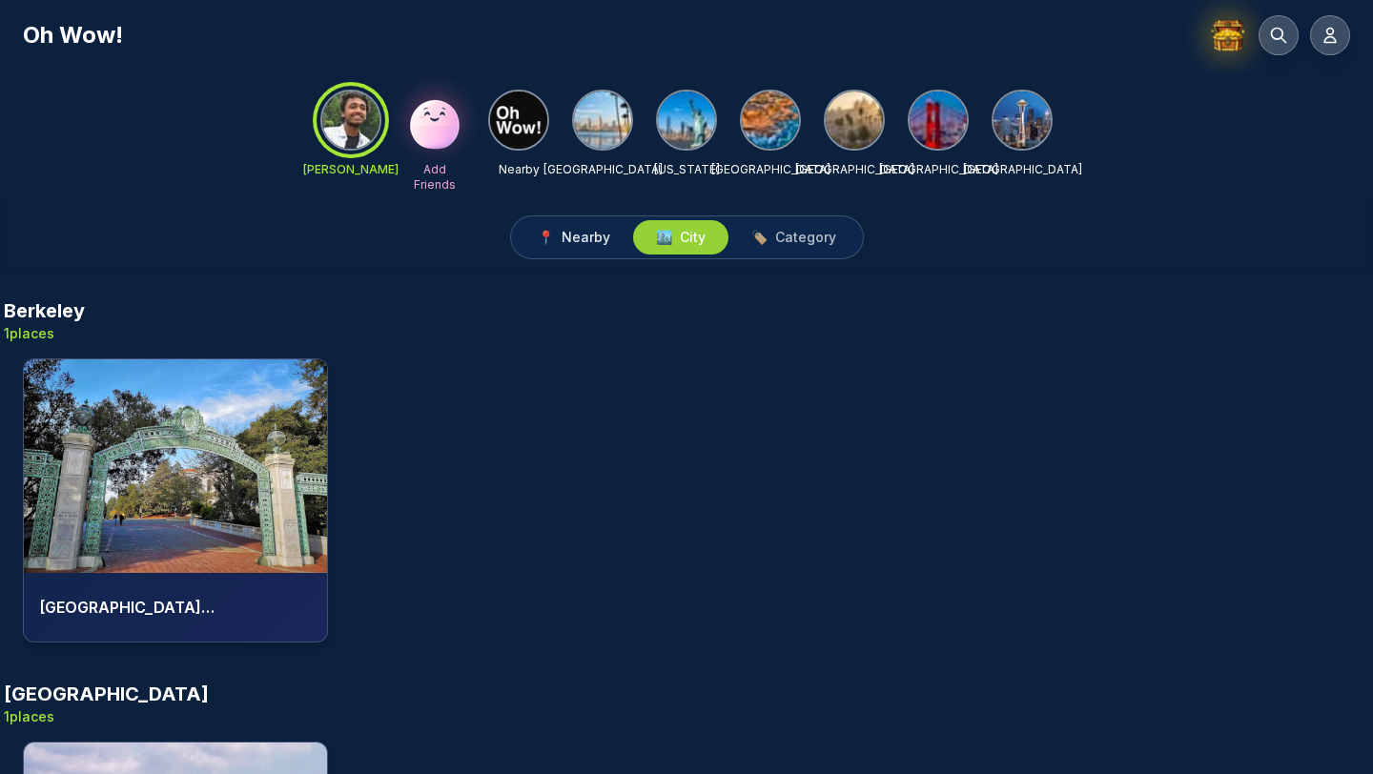
click at [601, 235] on span "Nearby" at bounding box center [585, 237] width 49 height 19
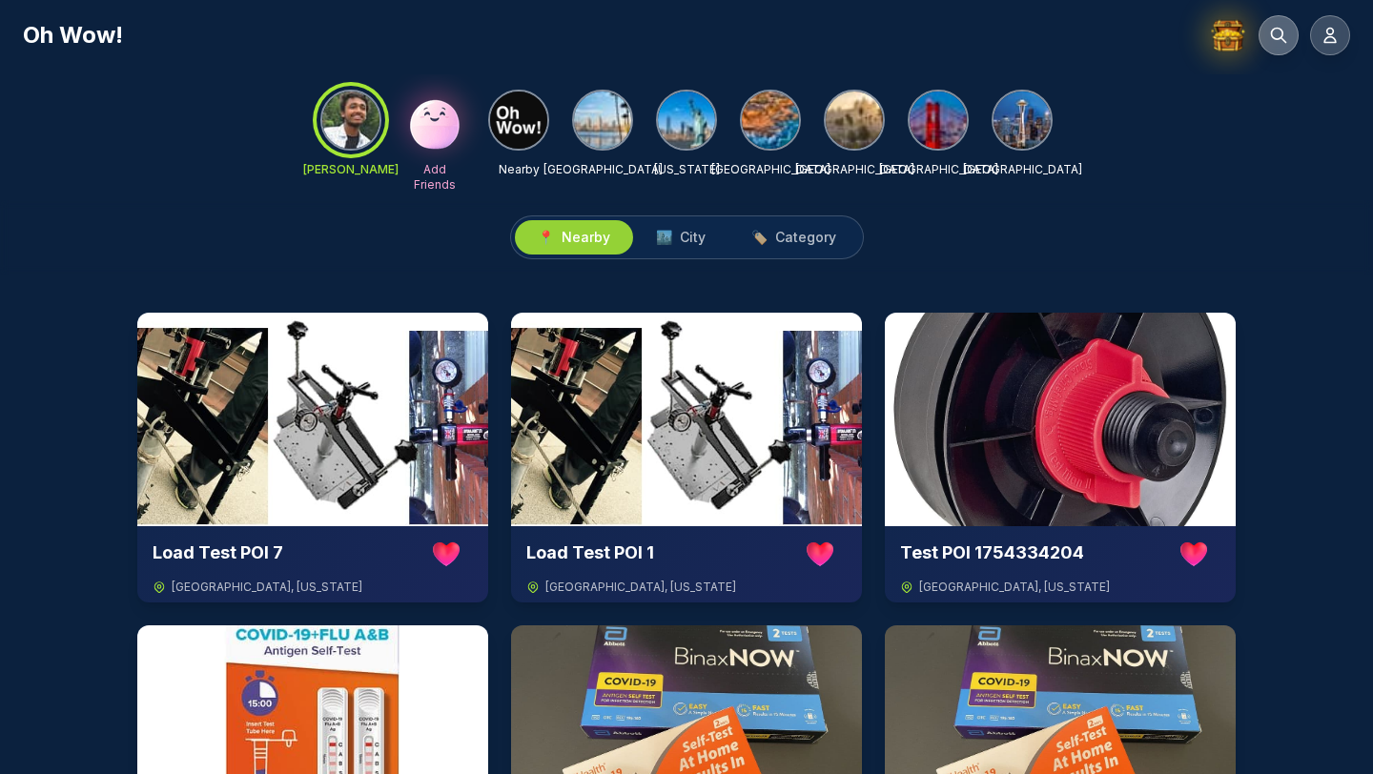
click at [719, 33] on icon at bounding box center [1278, 35] width 19 height 19
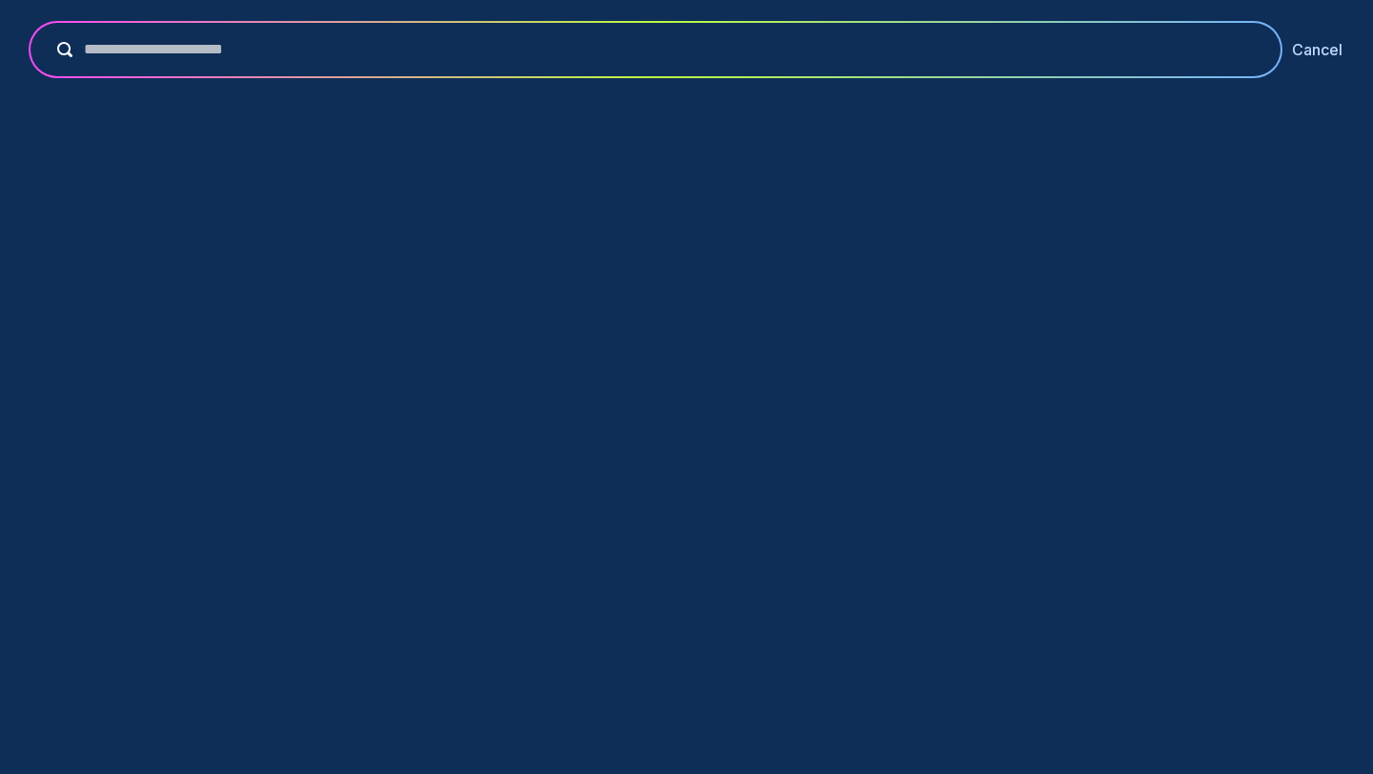
click at [719, 59] on button "Cancel" at bounding box center [1316, 49] width 51 height 23
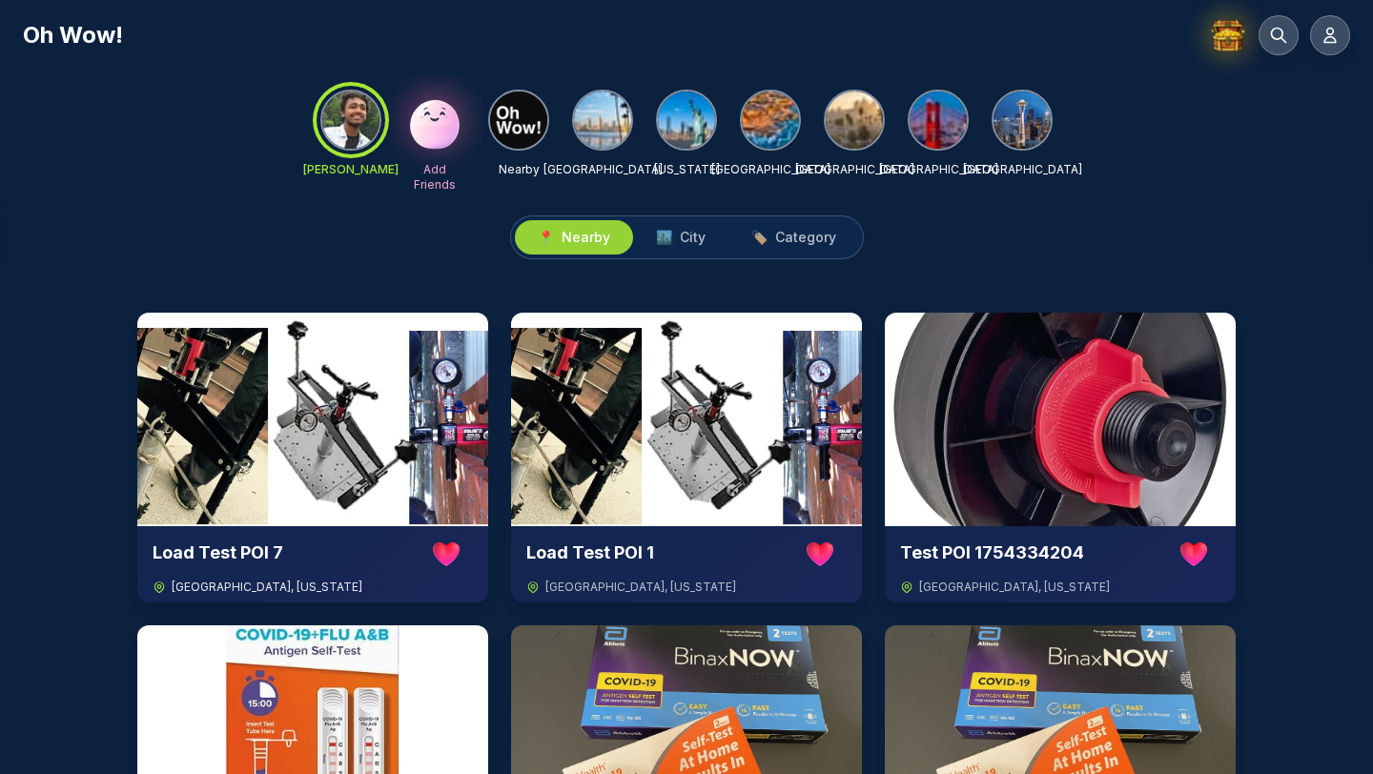
click at [479, 477] on img at bounding box center [312, 420] width 351 height 214
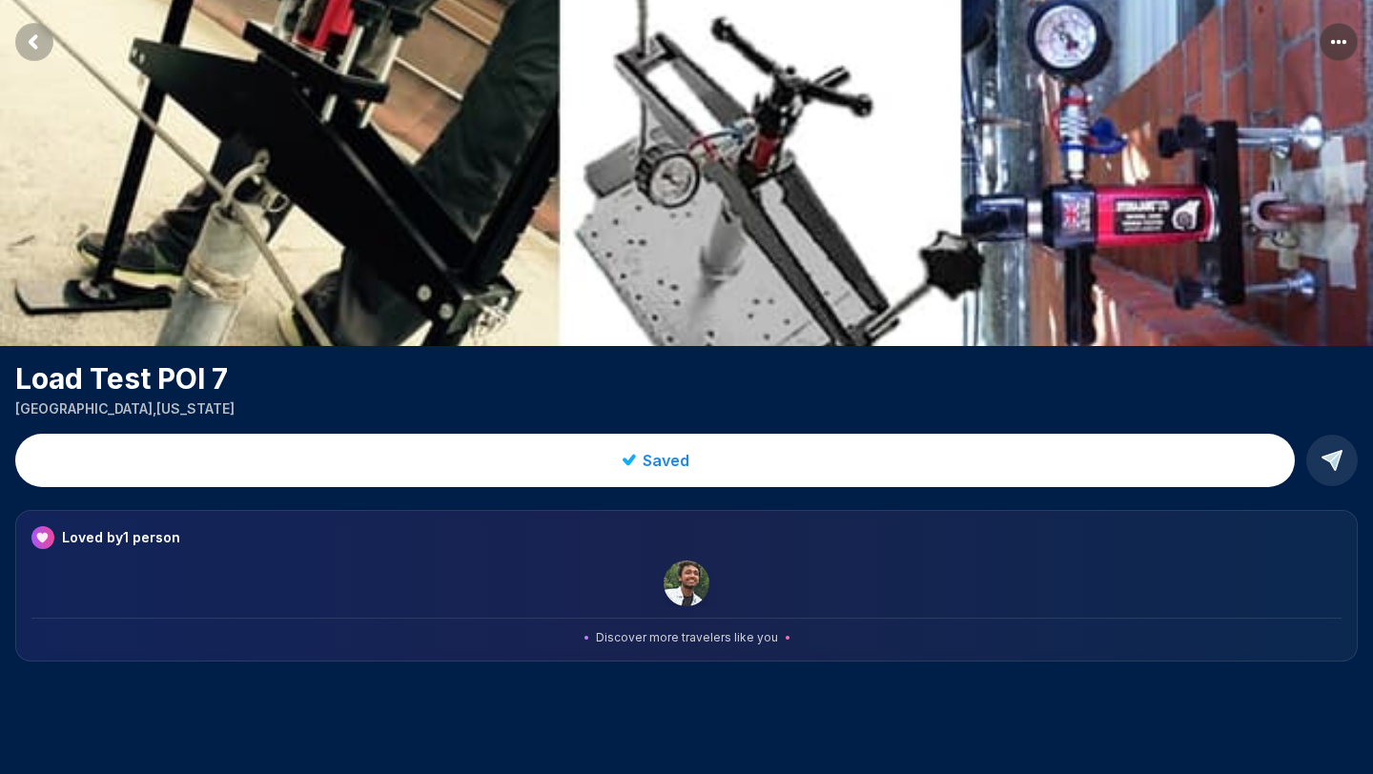
click at [42, 43] on rect "Return to previous page" at bounding box center [34, 42] width 38 height 38
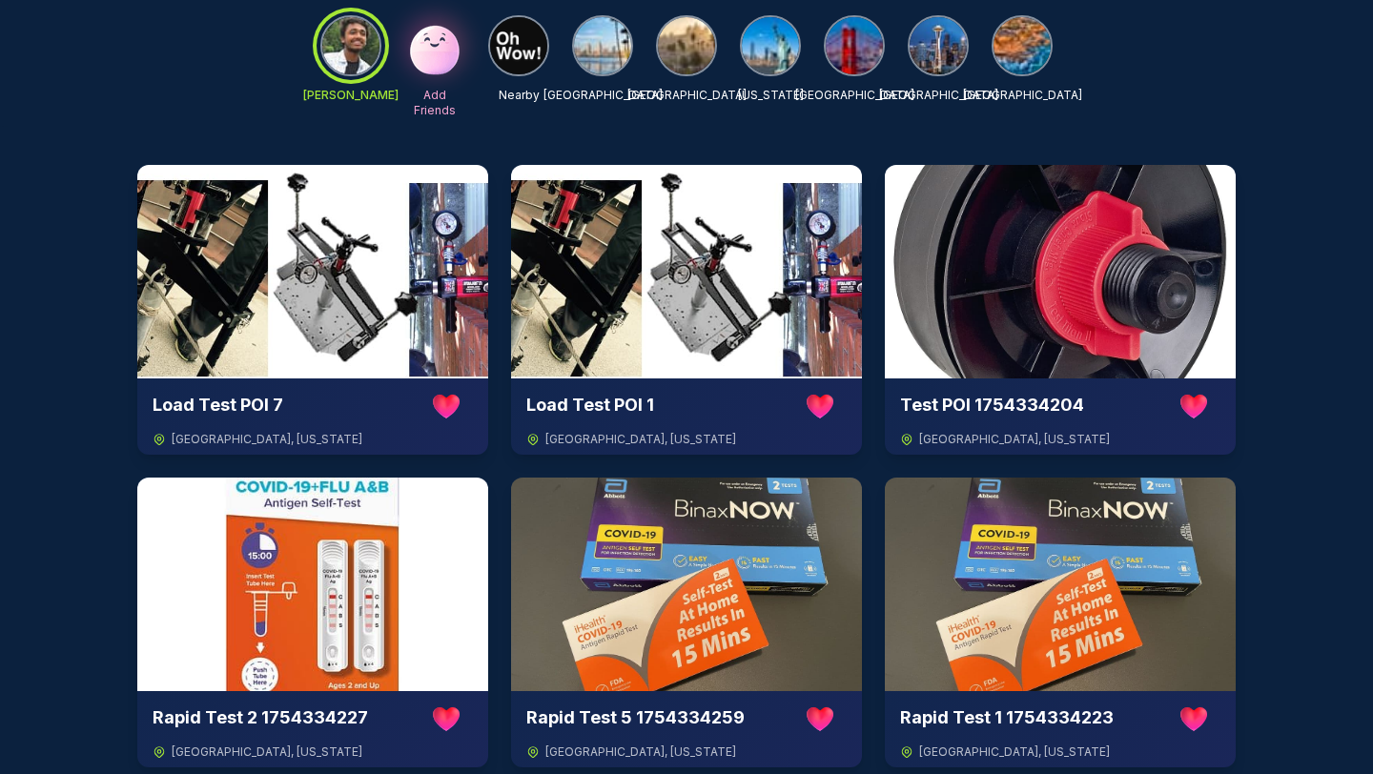
scroll to position [155, 0]
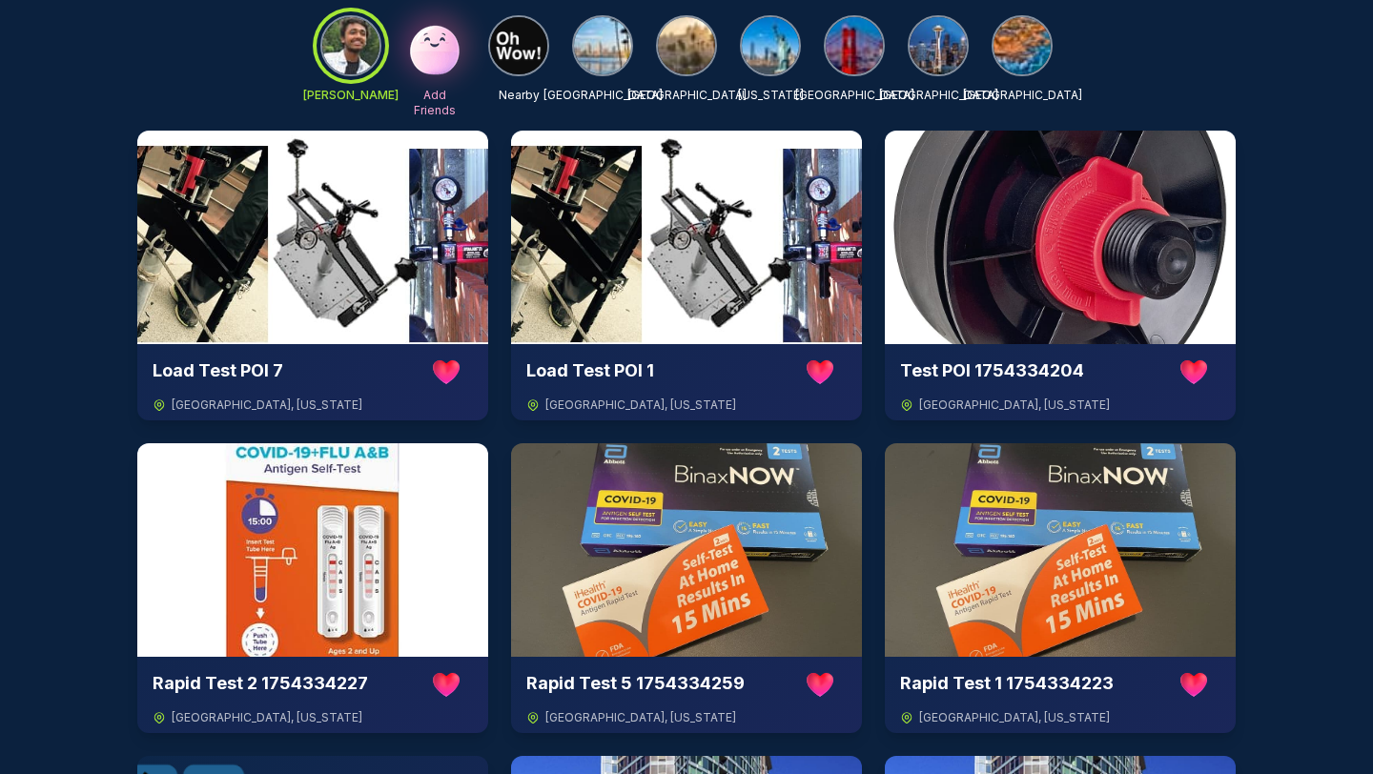
click at [719, 13] on div "NIKHIL AGARWAL Add Friends Nearby San Diego Los Angeles New York San Francisco …" at bounding box center [686, 63] width 1373 height 126
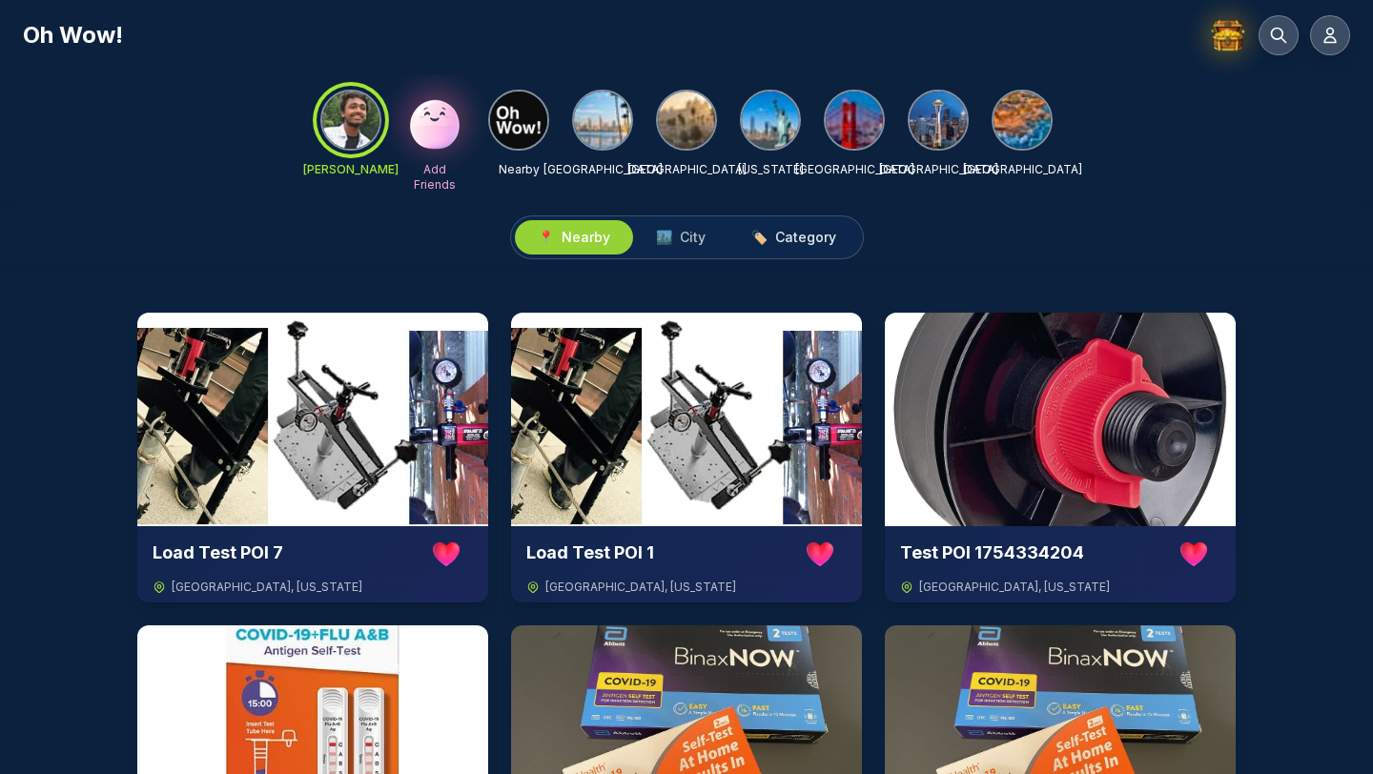
click at [719, 224] on button "🏷️ Category" at bounding box center [793, 237] width 131 height 34
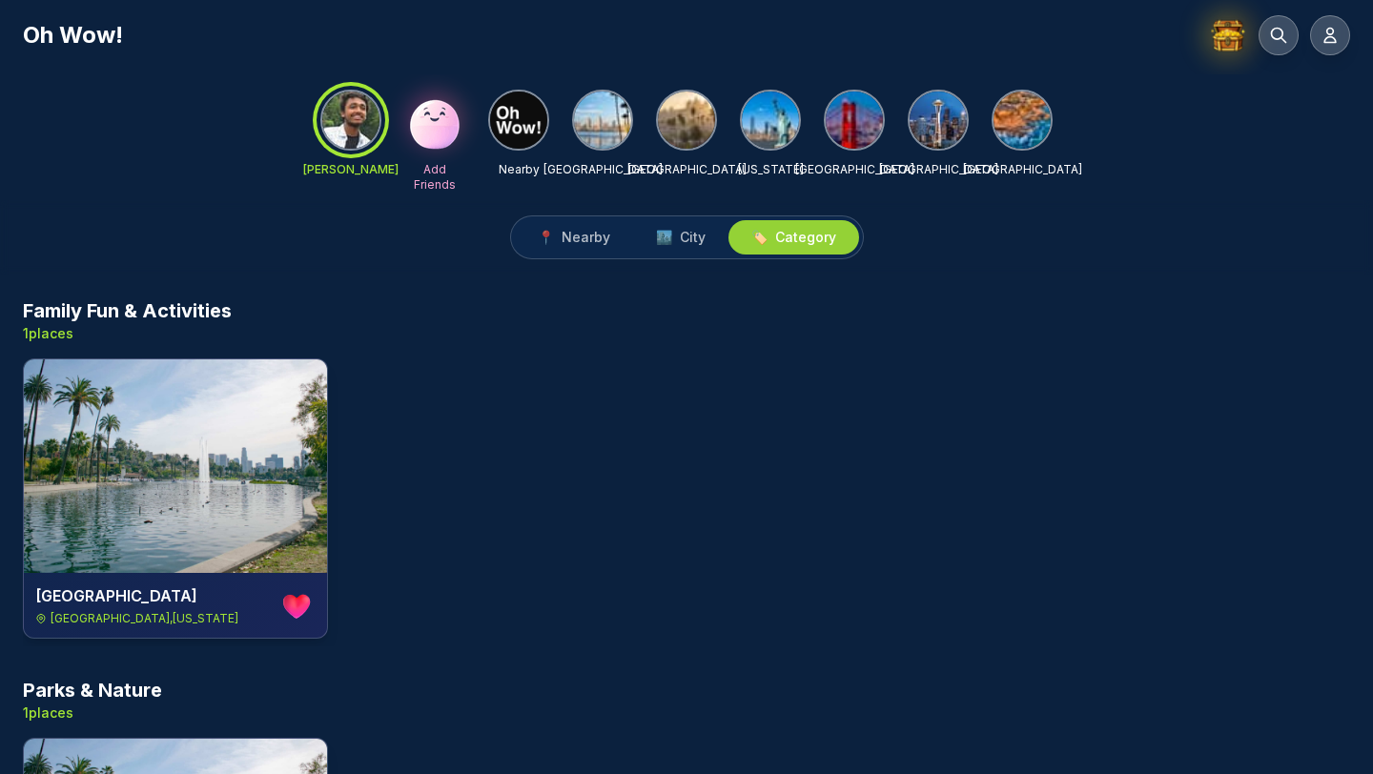
click at [598, 216] on div "📍 Nearby 🏙️ City 🏷️ Category" at bounding box center [687, 237] width 354 height 44
click at [597, 228] on span "Nearby" at bounding box center [585, 237] width 49 height 19
